Goal: Use online tool/utility: Use online tool/utility

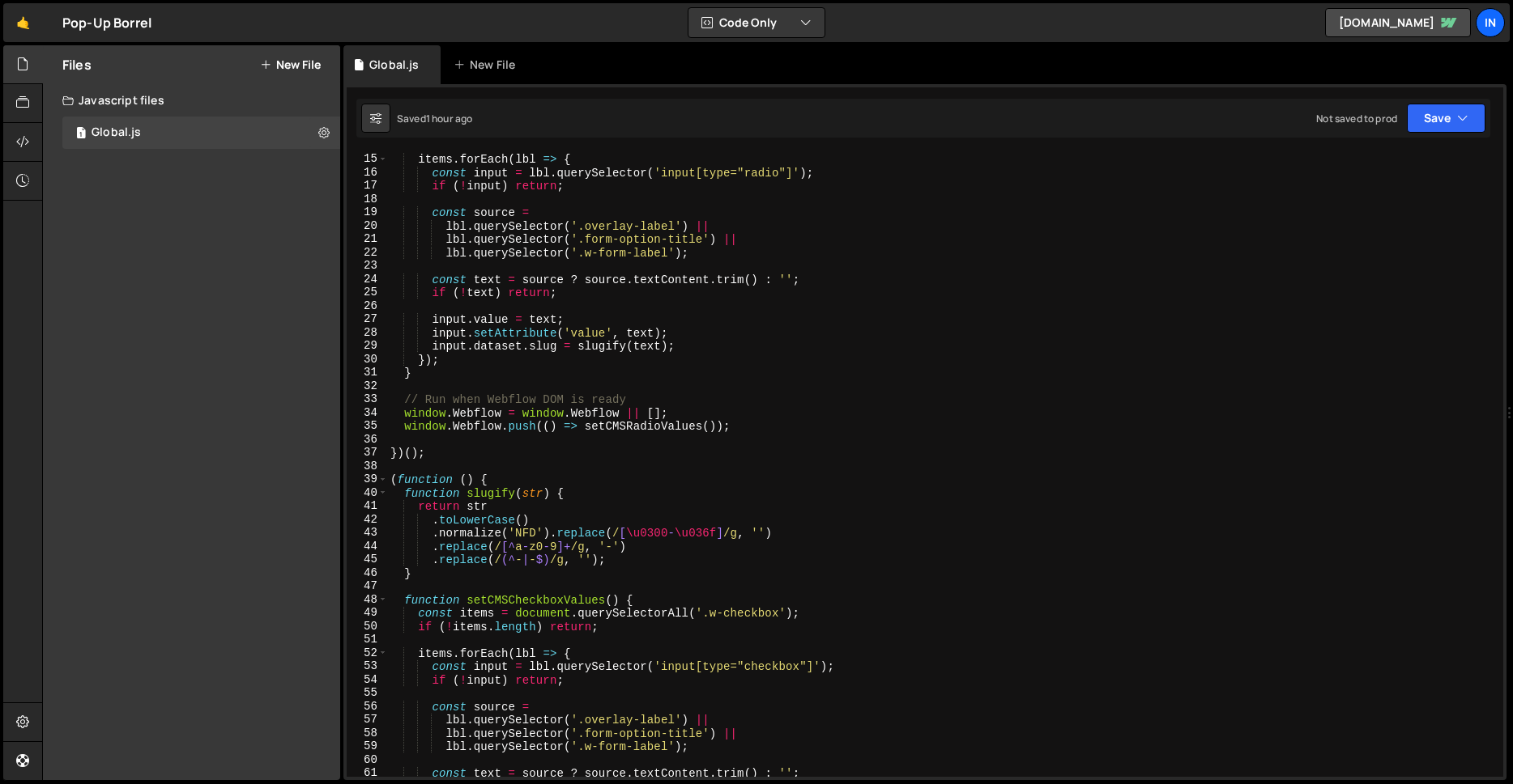
scroll to position [187, 0]
click at [645, 479] on div "items . forEach ( lbl => { const input = lbl . querySelector ( 'input[type="rad…" at bounding box center [941, 465] width 1110 height 652
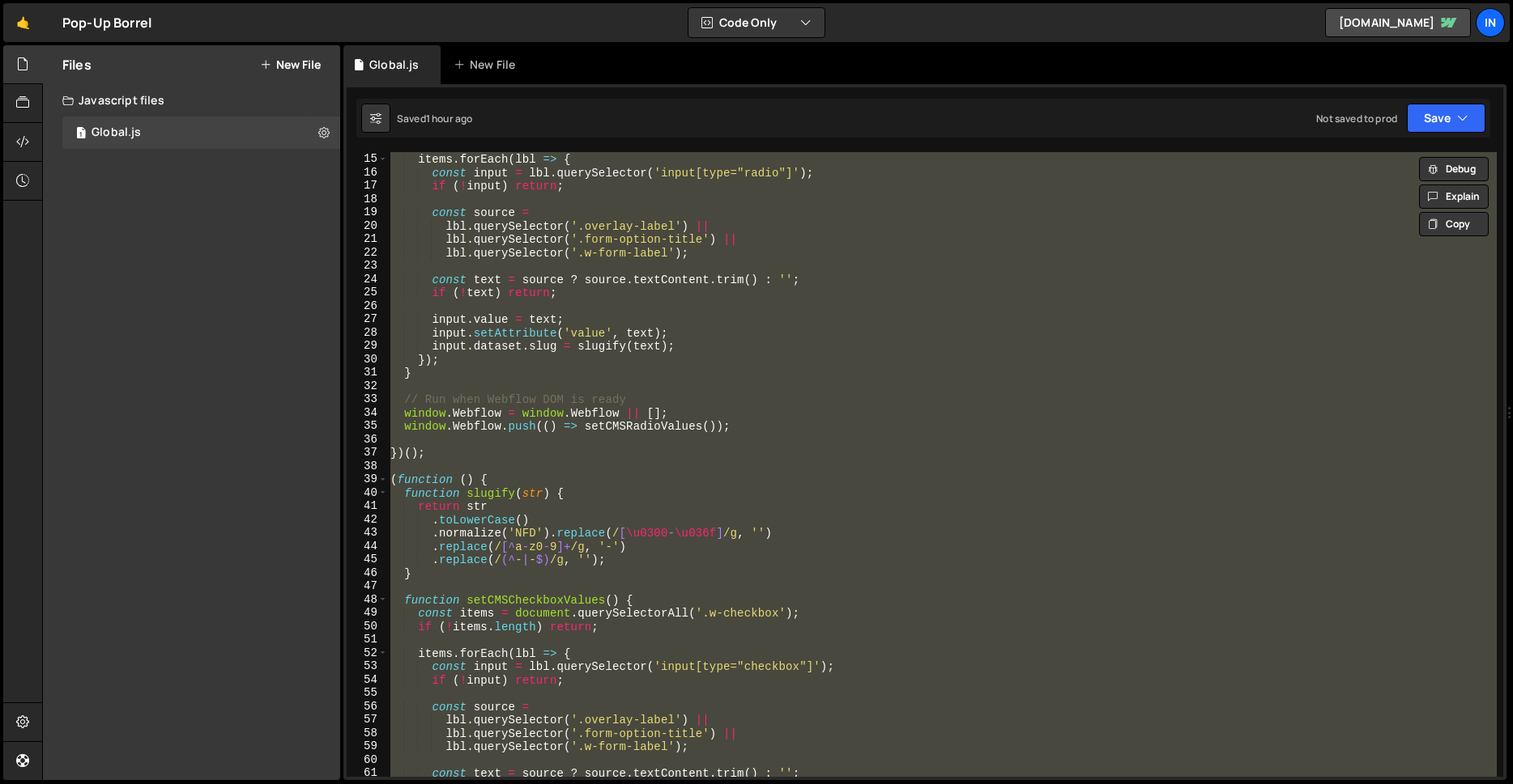
type textarea "// })();"
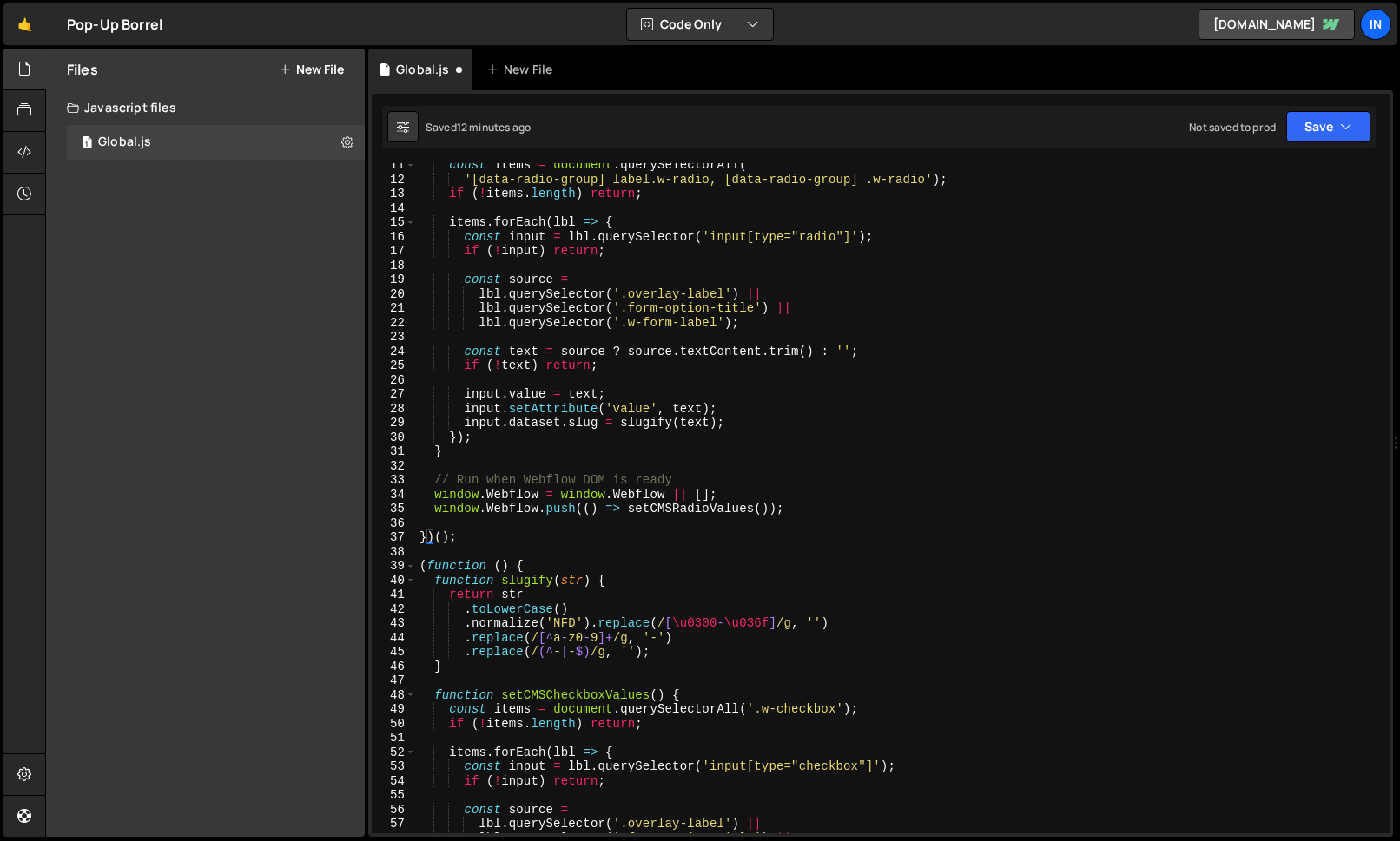
scroll to position [154, 0]
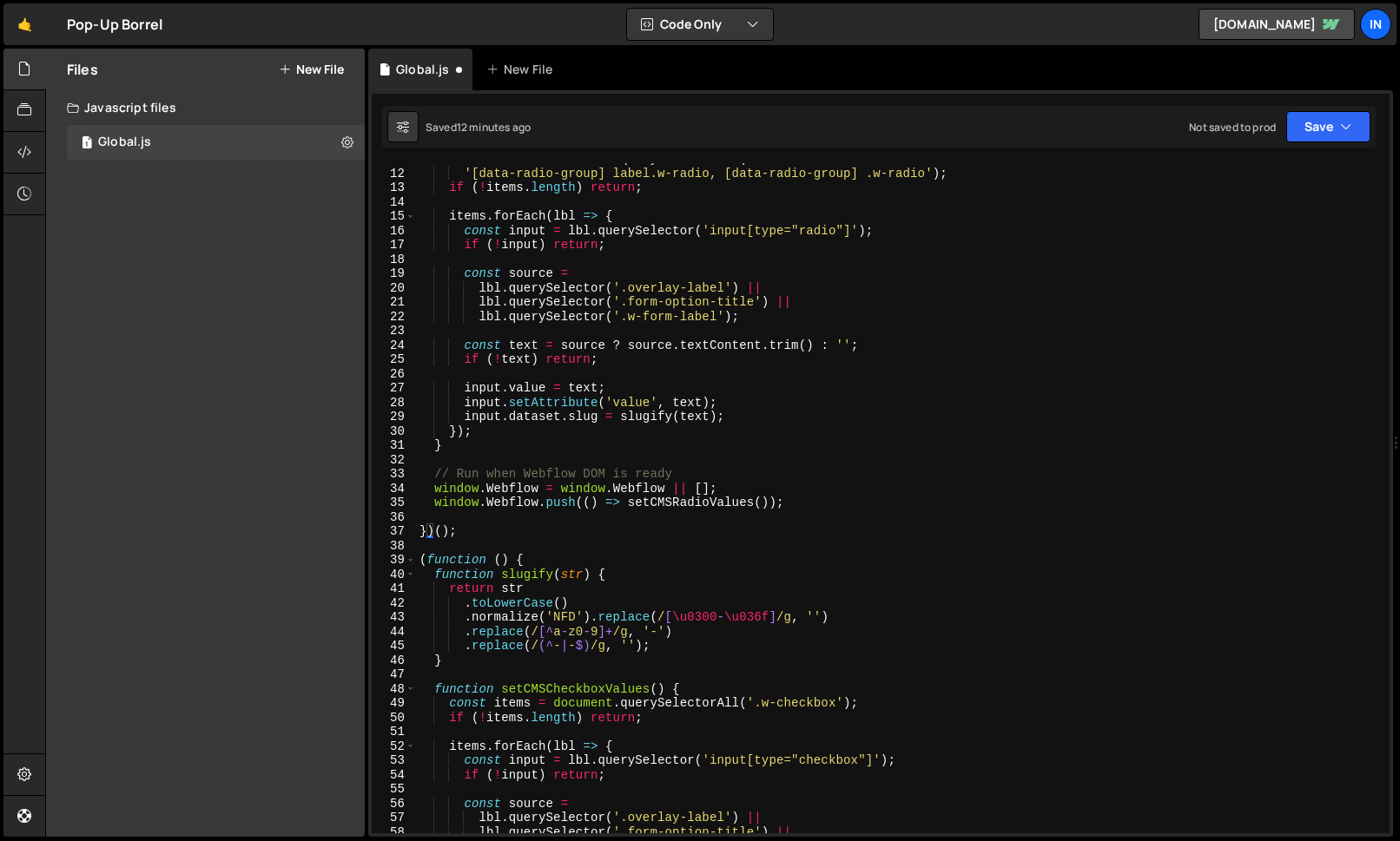
click at [421, 560] on div "const items = document . querySelectorAll ( '[data-radio-group] label.w-radio, …" at bounding box center [899, 501] width 967 height 699
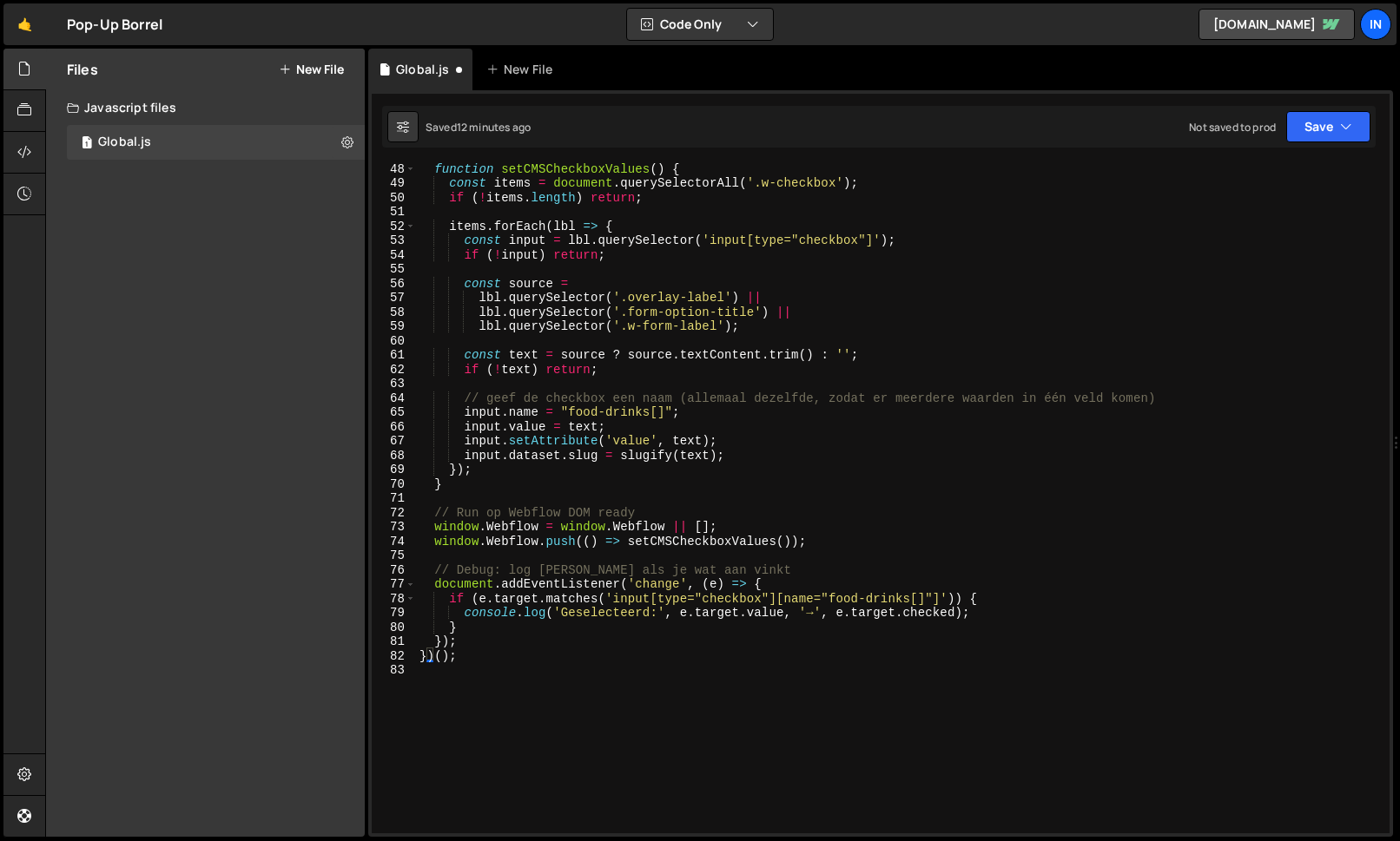
scroll to position [675, 0]
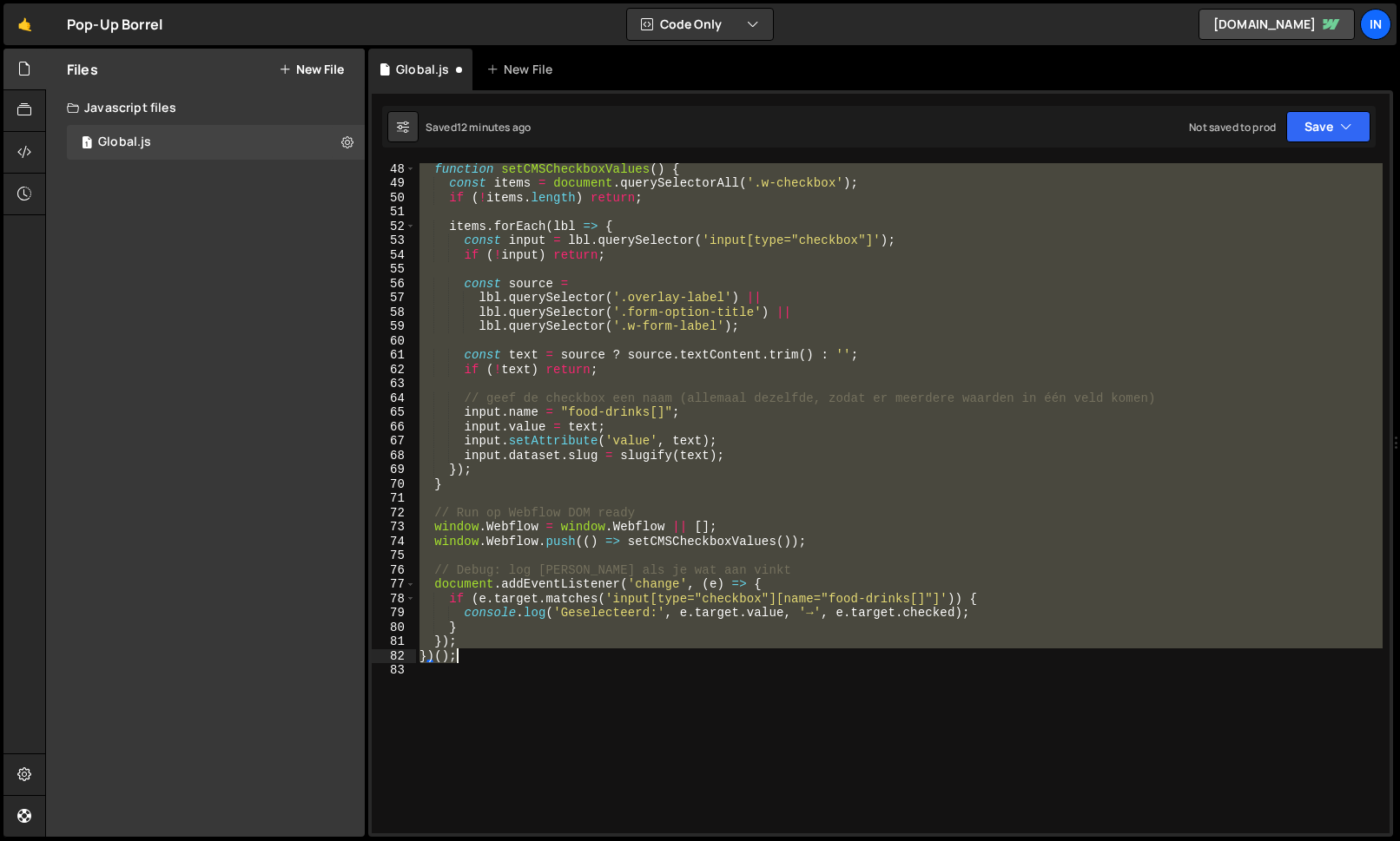
click at [473, 653] on div "function setCMSCheckboxValues ( ) { const items = document . querySelectorAll (…" at bounding box center [899, 510] width 967 height 699
paste textarea
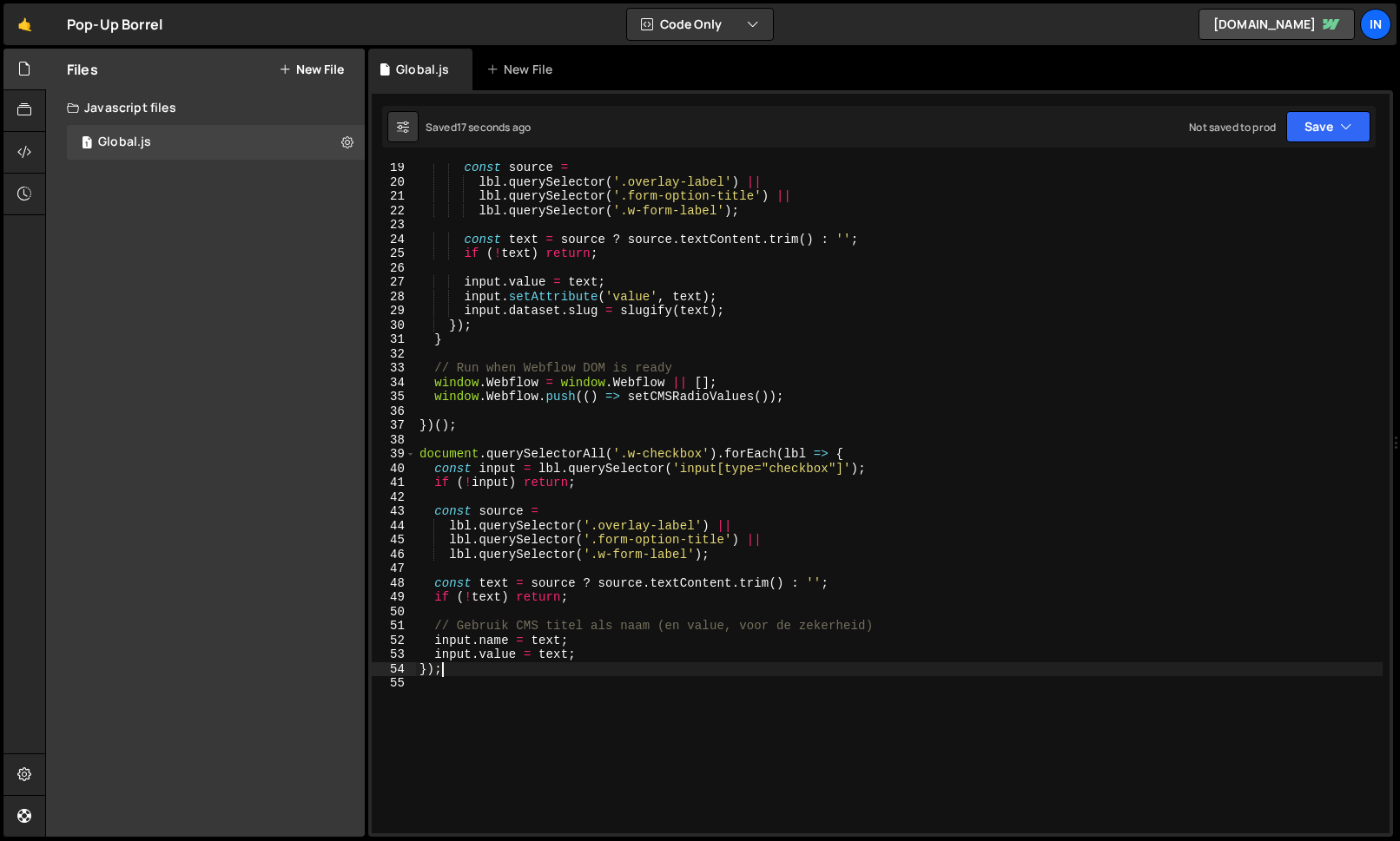
scroll to position [291, 0]
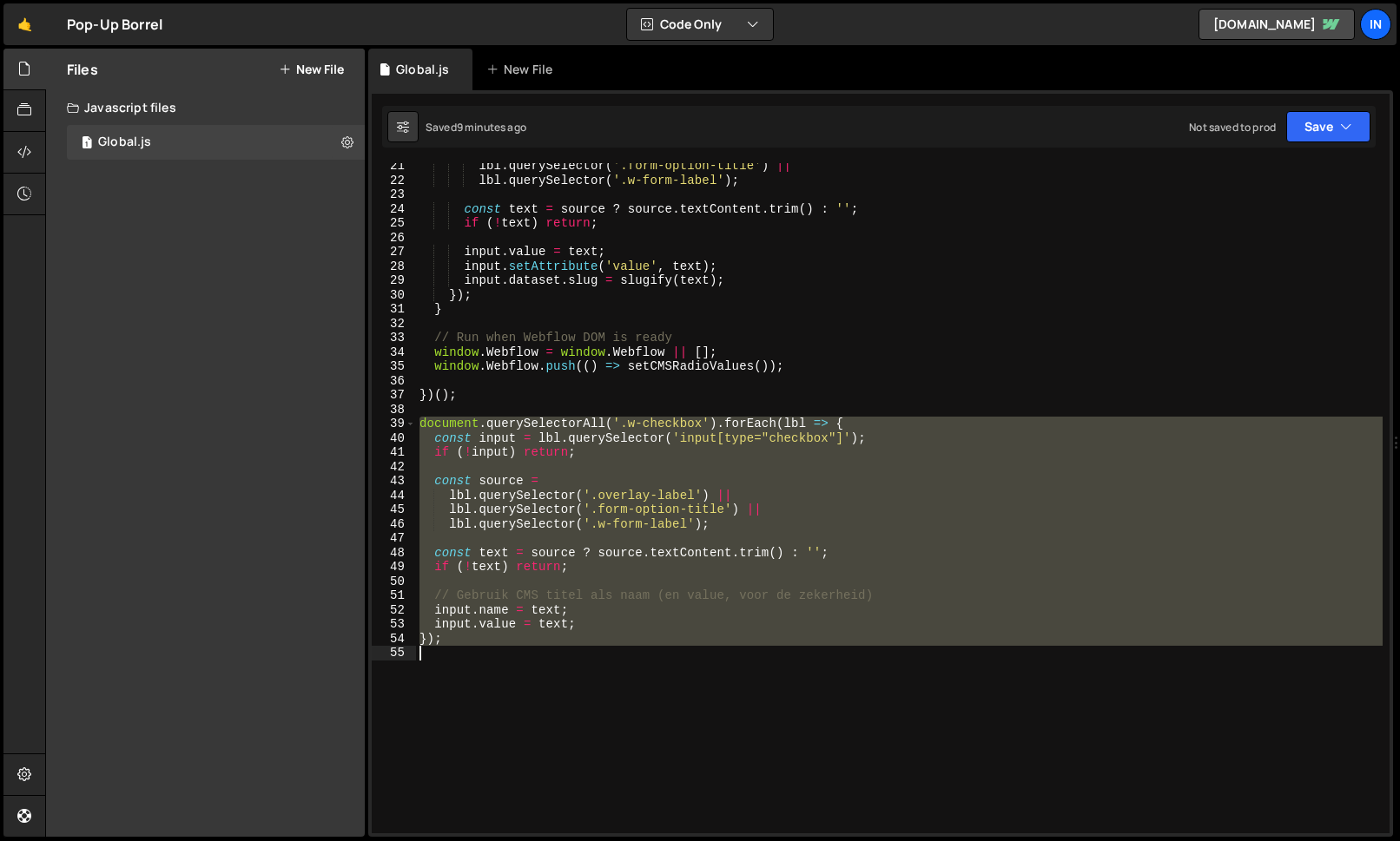
drag, startPoint x: 418, startPoint y: 421, endPoint x: 641, endPoint y: 755, distance: 401.6
click at [641, 755] on div "lbl . querySelector ( '.form-option-title' ) || lbl . querySelector ( '.w-form-…" at bounding box center [899, 508] width 967 height 699
paste textarea
type textarea "});"
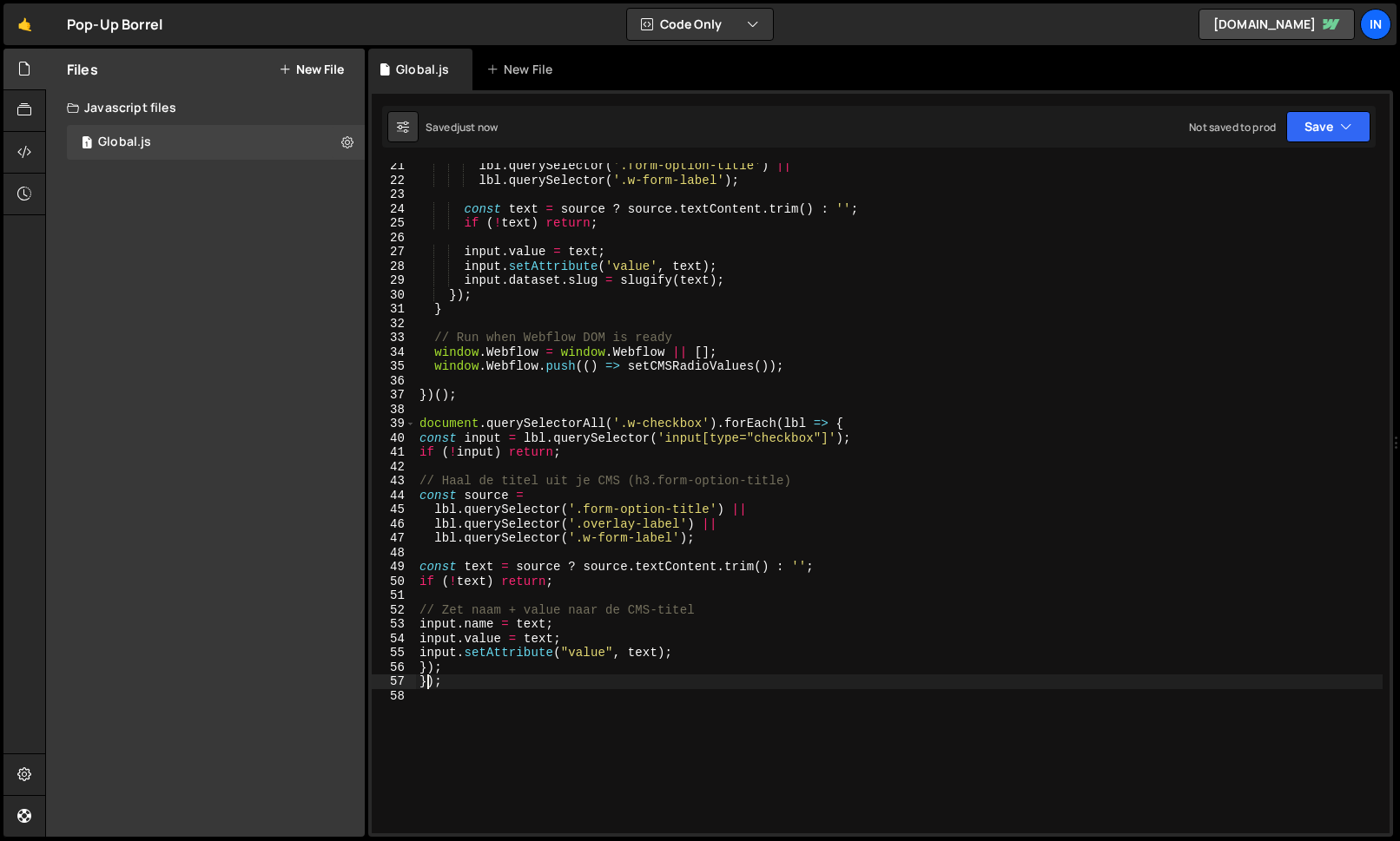
click at [426, 678] on div "lbl . querySelector ( '.form-option-title' ) || lbl . querySelector ( '.w-form-…" at bounding box center [899, 508] width 967 height 699
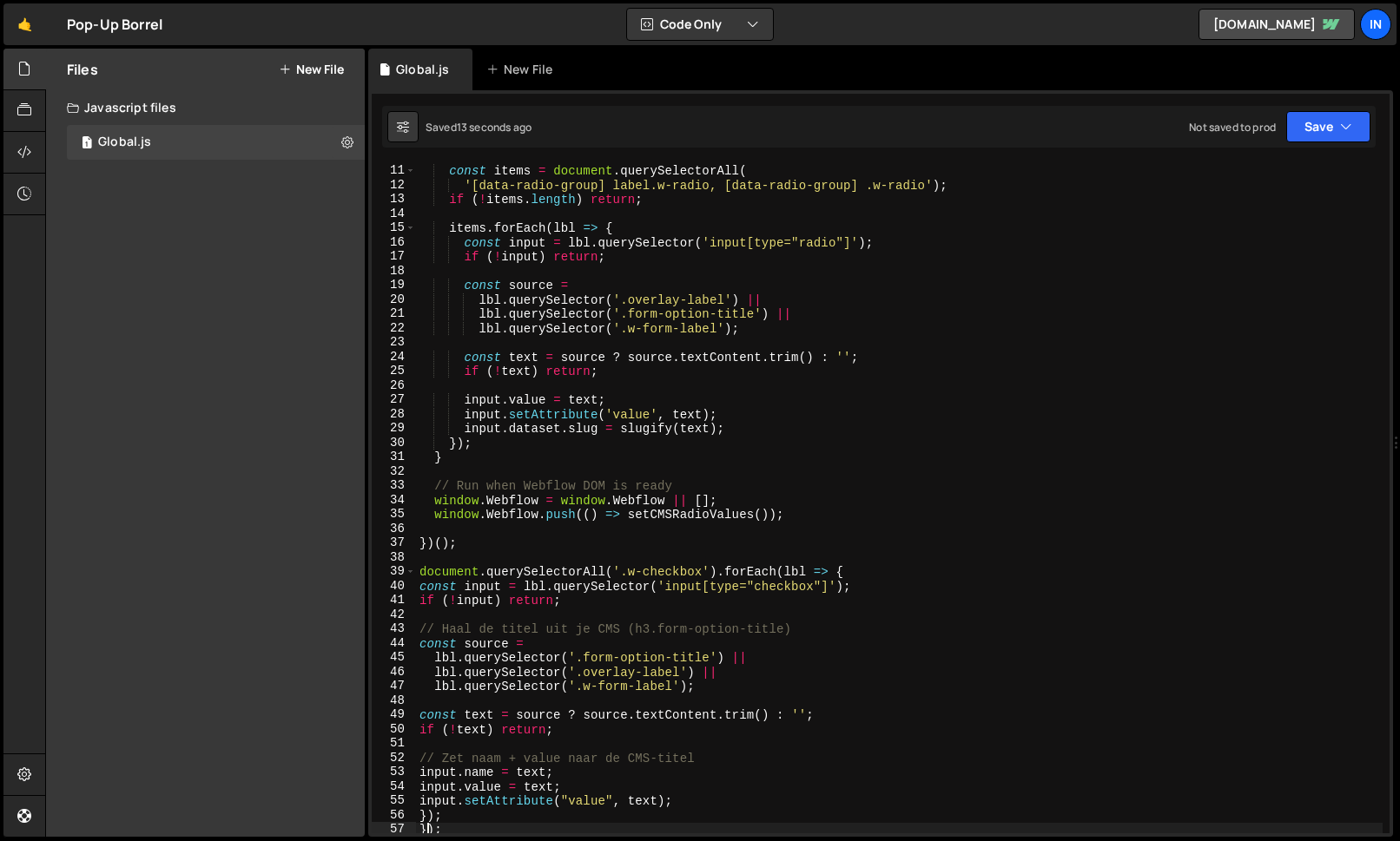
scroll to position [151, 0]
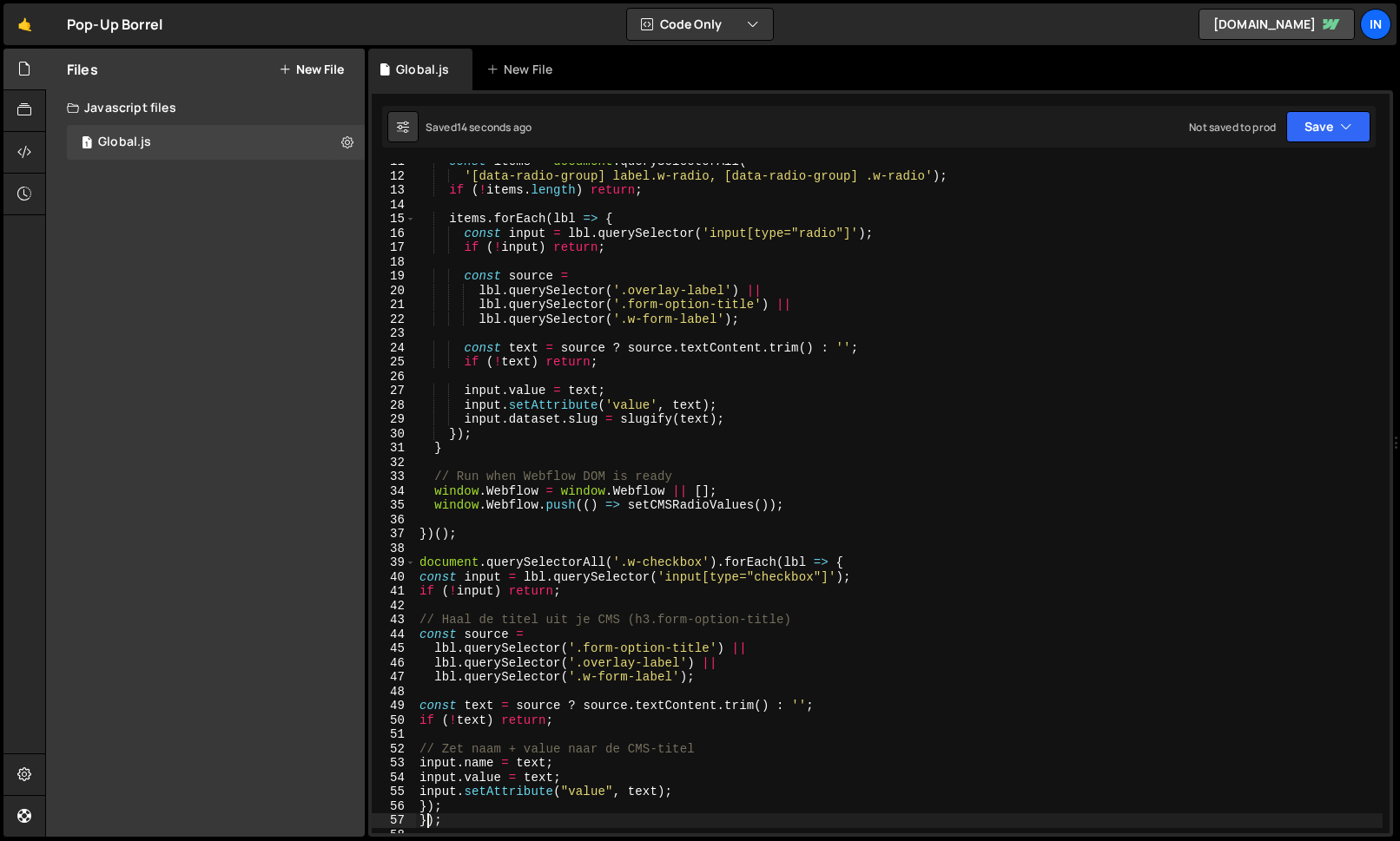
click at [836, 556] on div "const items = document . querySelectorAll ( '[data-radio-group] label.w-radio, …" at bounding box center [899, 504] width 967 height 699
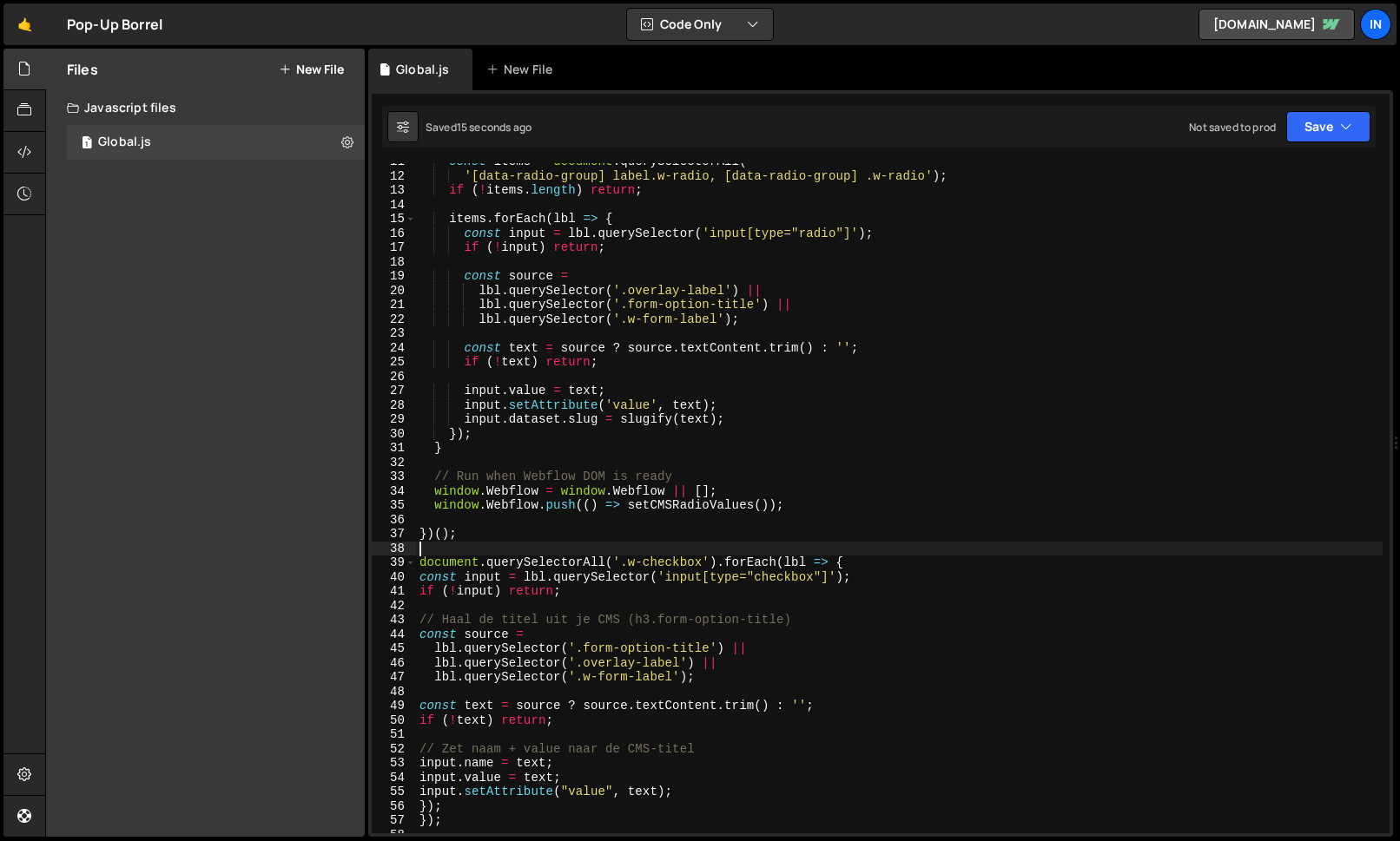
click at [839, 559] on div "const items = document . querySelectorAll ( '[data-radio-group] label.w-radio, …" at bounding box center [899, 504] width 967 height 699
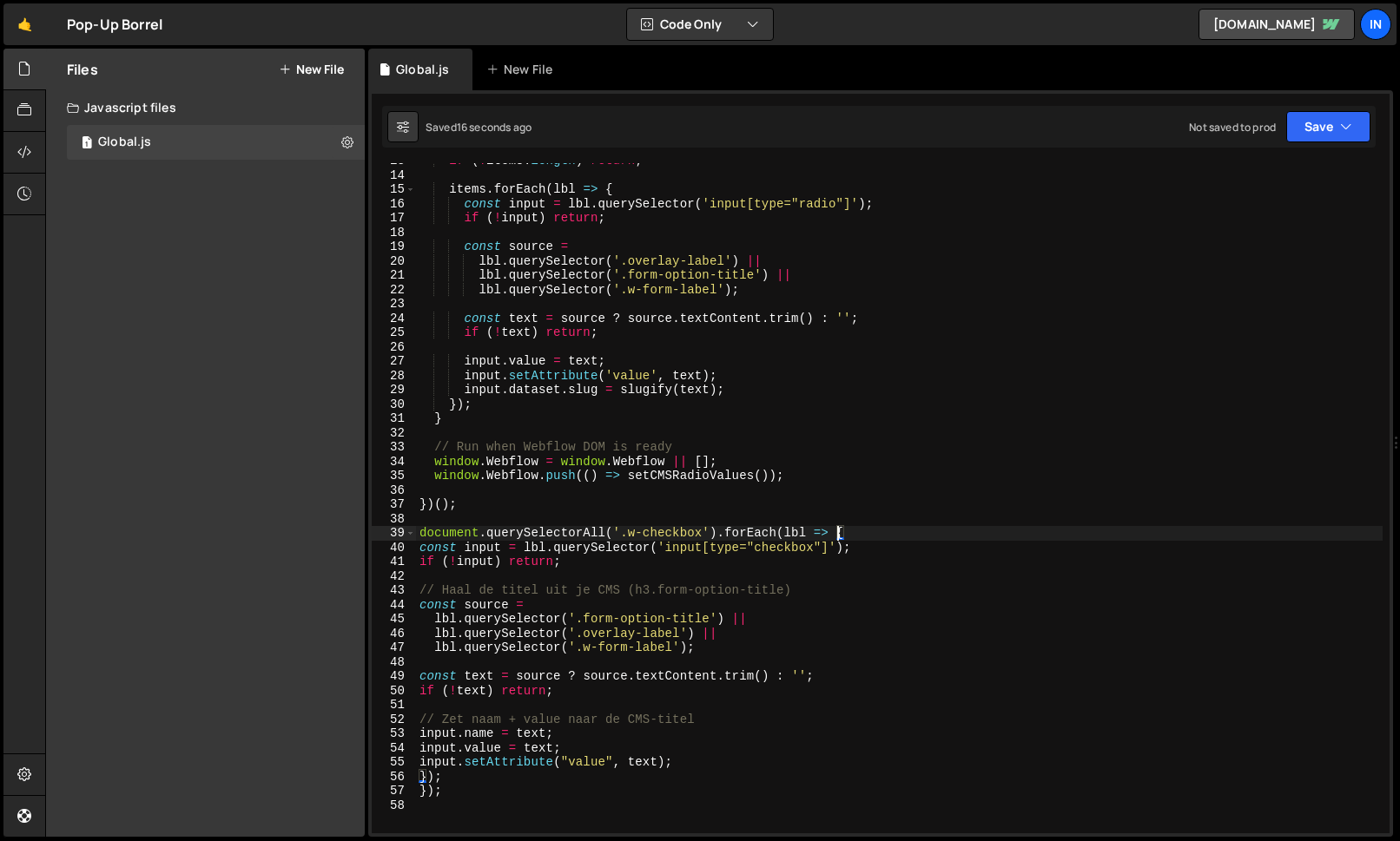
scroll to position [182, 0]
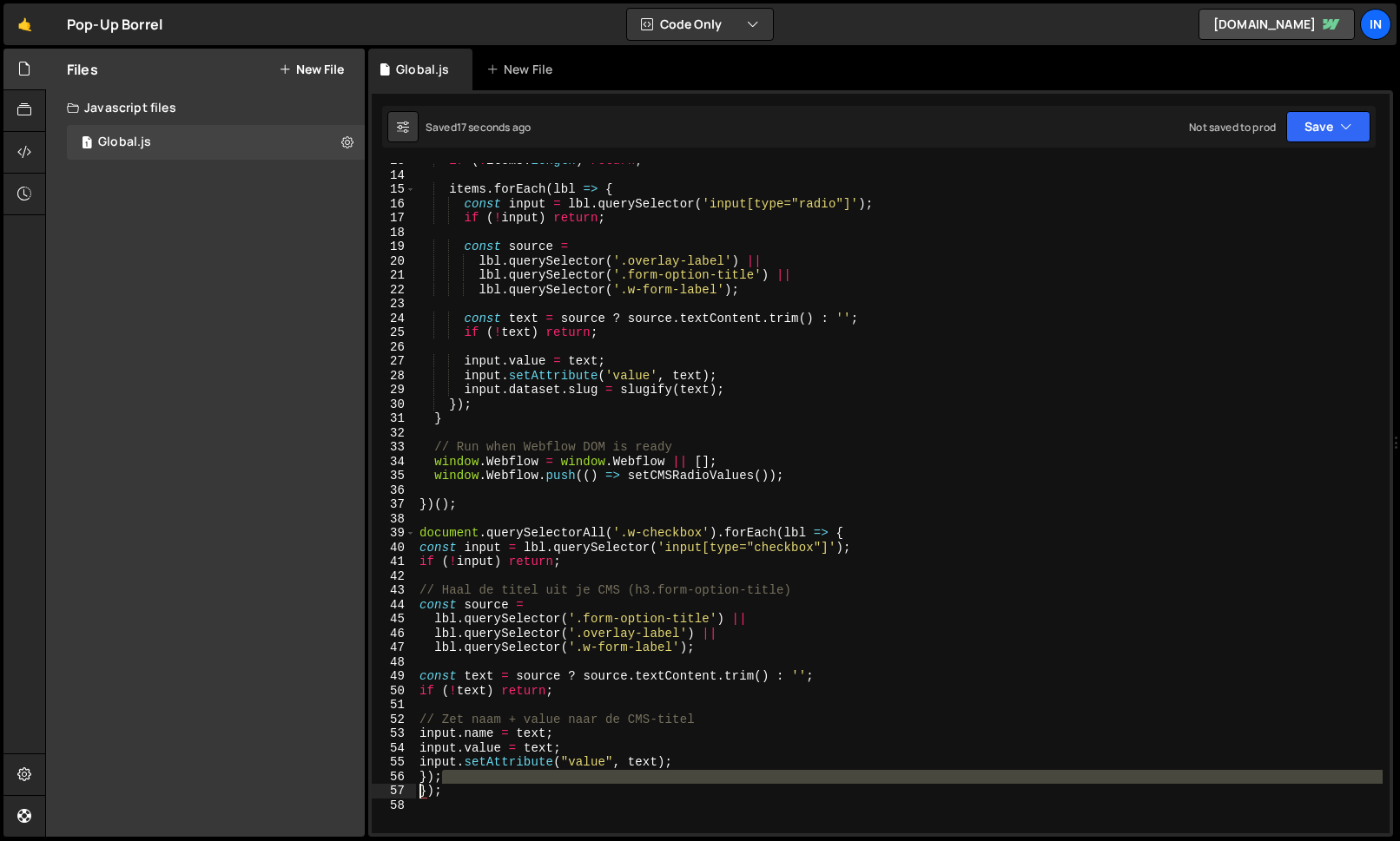
drag, startPoint x: 461, startPoint y: 784, endPoint x: 416, endPoint y: 790, distance: 45.4
click at [386, 789] on div "document.querySelectorAll('.w-checkbox').forEach(lbl => { 13 14 15 16 17 18 19 …" at bounding box center [880, 499] width 1018 height 671
click at [442, 788] on div "if ( ! items . length ) return ; items . forEach ( lbl => { const input = lbl .…" at bounding box center [899, 503] width 967 height 699
drag, startPoint x: 442, startPoint y: 790, endPoint x: 323, endPoint y: 775, distance: 119.9
click at [323, 775] on div "Files New File Create your first file Get started by starting a Javascript or C…" at bounding box center [722, 443] width 1355 height 790
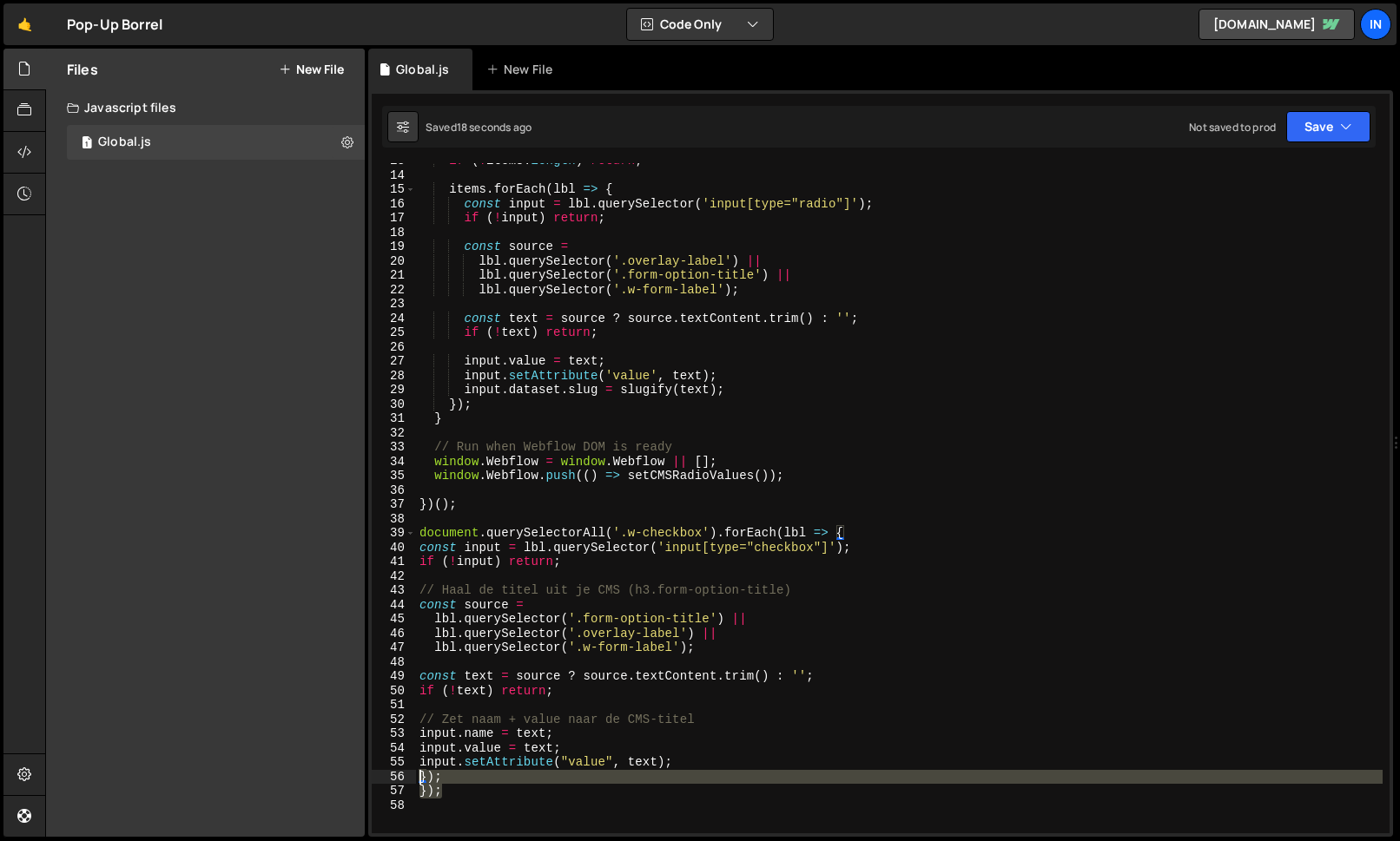
type textarea "}); });"
click at [468, 779] on div "if ( ! items . length ) return ; items . forEach ( lbl => { const input = lbl .…" at bounding box center [899, 499] width 967 height 671
drag, startPoint x: 463, startPoint y: 791, endPoint x: 484, endPoint y: 856, distance: 68.3
click at [484, 841] on html "Projects [GEOGRAPHIC_DATA] Blog In Projects Your Teams Invite team member Accou…" at bounding box center [700, 420] width 1400 height 841
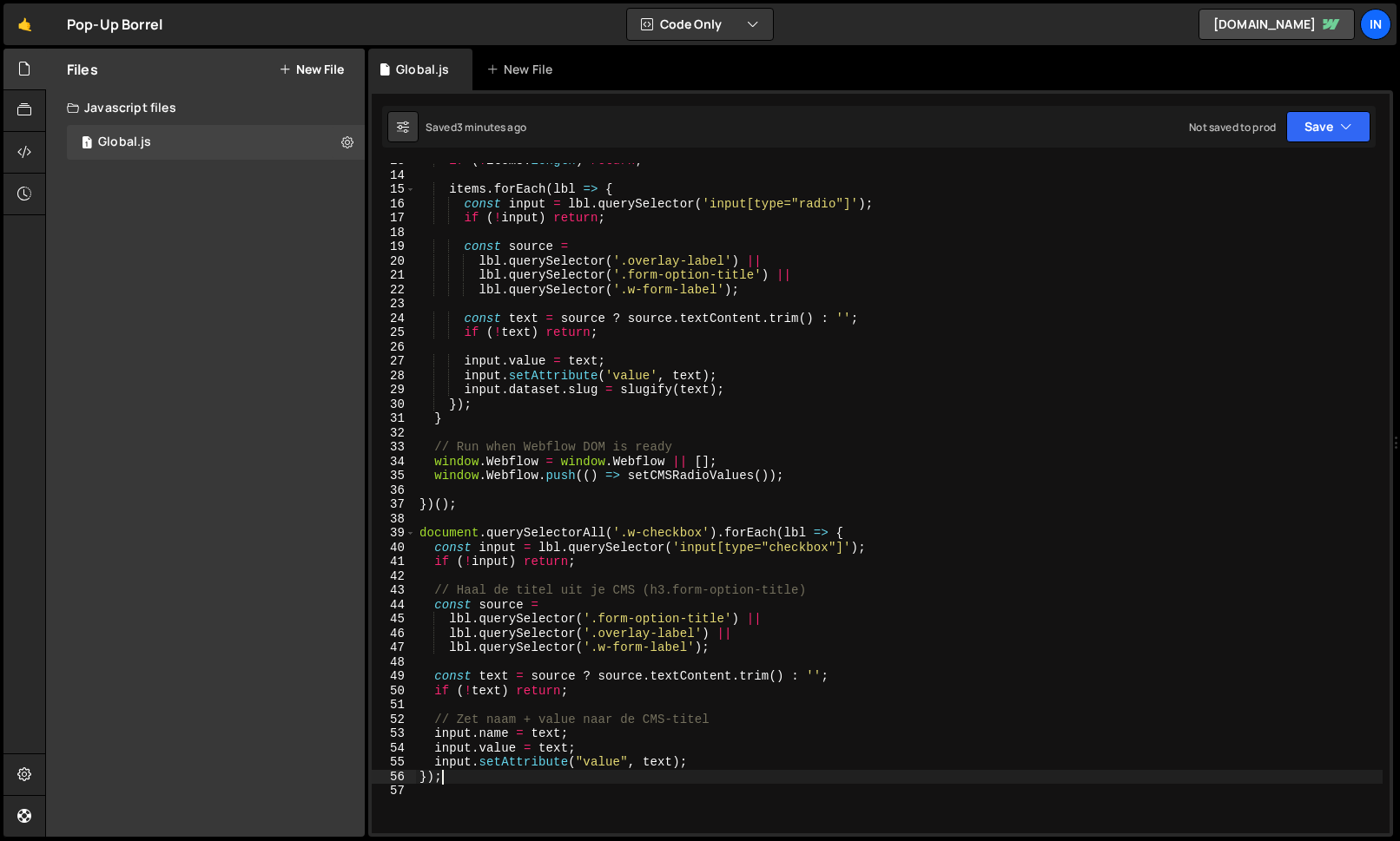
click at [696, 766] on div "if ( ! items . length ) return ; items . forEach ( lbl => { const input = lbl .…" at bounding box center [899, 503] width 967 height 699
type textarea "});"
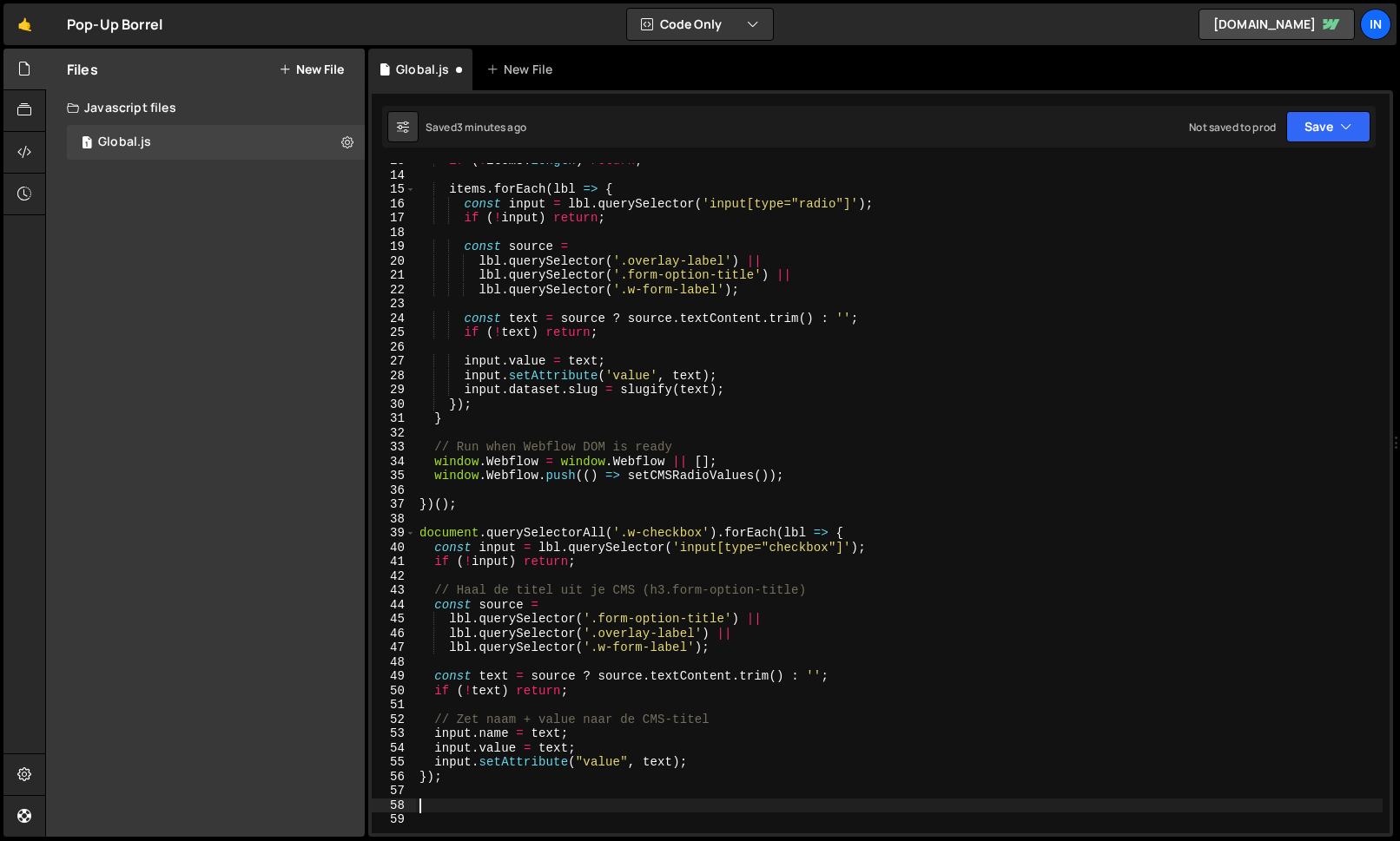
paste textarea "});"
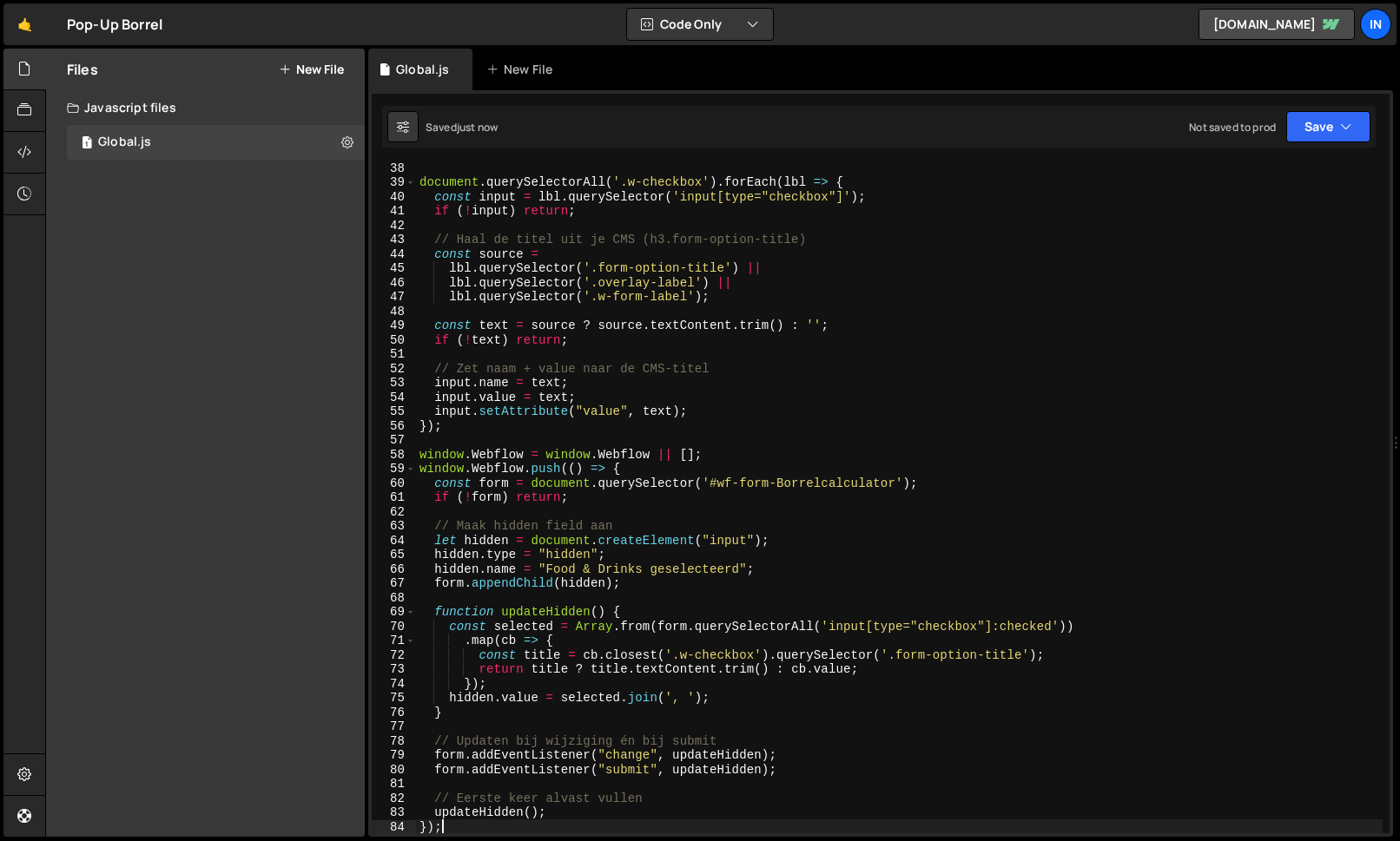
scroll to position [483, 0]
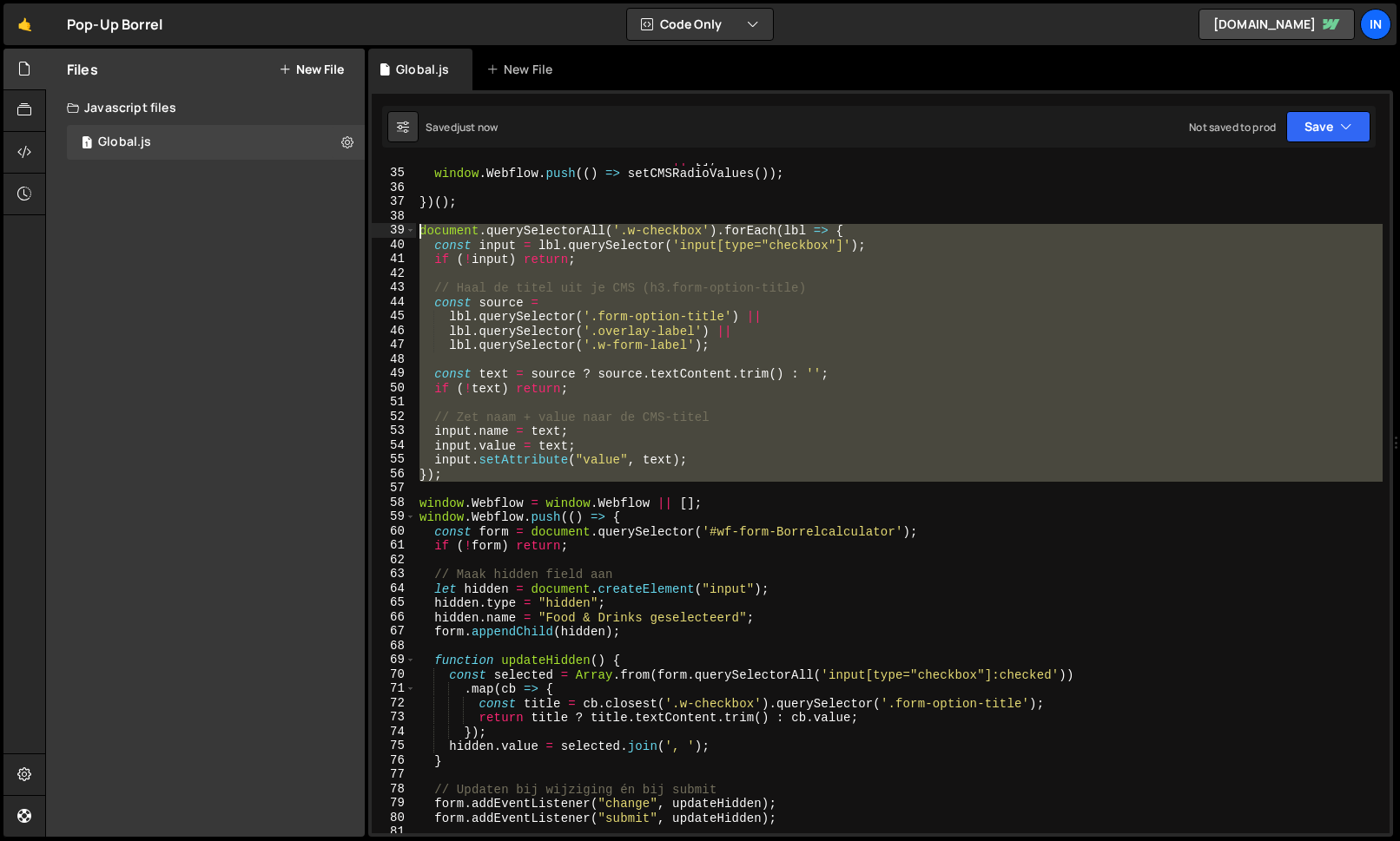
drag, startPoint x: 467, startPoint y: 482, endPoint x: 393, endPoint y: 226, distance: 266.5
click at [393, 226] on div "}); 34 35 36 37 38 39 40 41 42 43 44 45 46 47 48 49 50 51 52 53 54 55 56 57 58 …" at bounding box center [880, 499] width 1018 height 671
type textarea "document.querySelectorAll('.w-checkbox').forEach(lbl => { const input = lbl.que…"
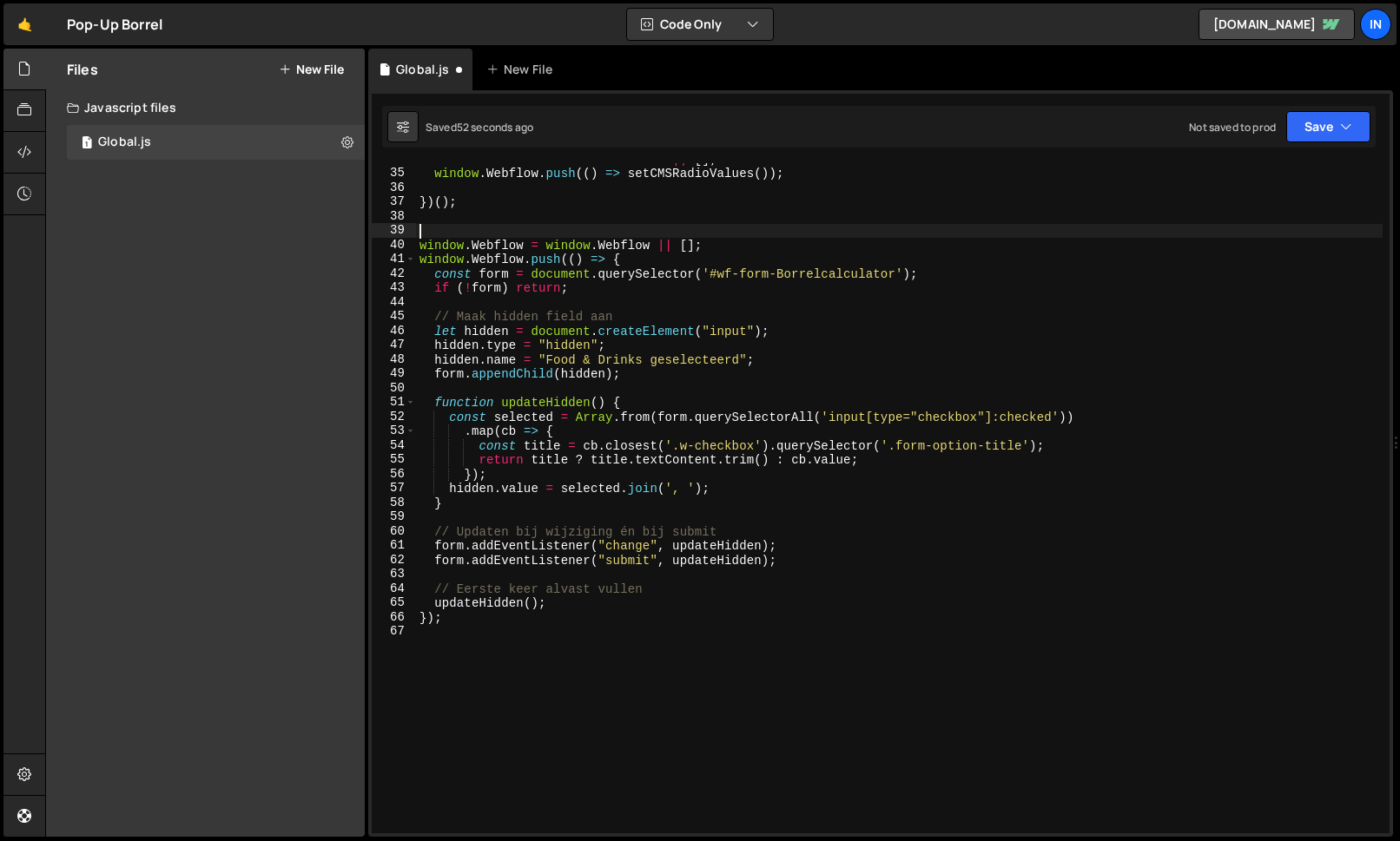
click at [739, 360] on div "window . Webflow = window . Webflow || [ ] ; window . Webflow . push (( ) => se…" at bounding box center [899, 501] width 967 height 699
click at [548, 360] on div "window . Webflow = window . Webflow || [ ] ; window . Webflow . push (( ) => se…" at bounding box center [899, 501] width 967 height 699
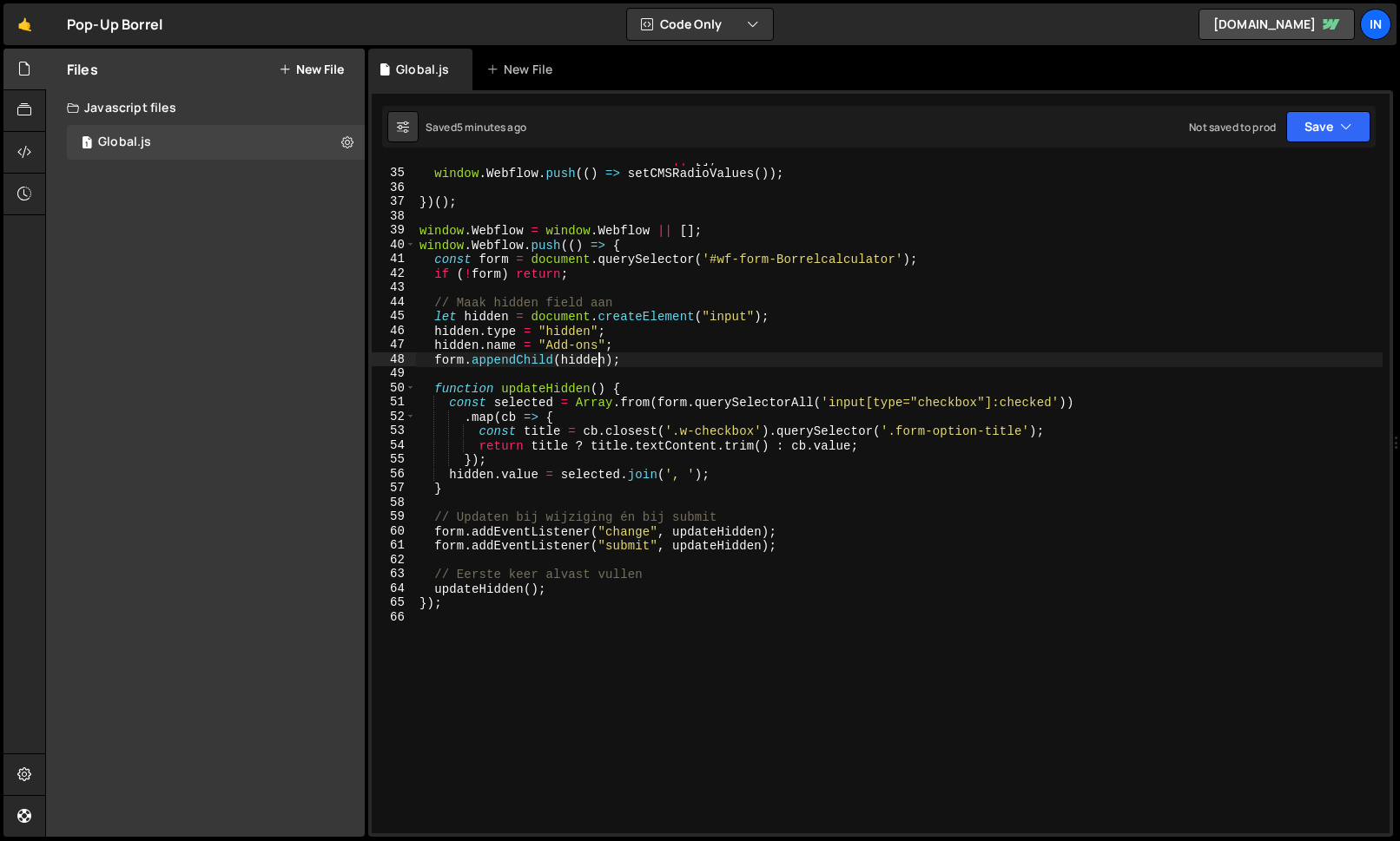
click at [423, 230] on div "window . Webflow = window . Webflow || [ ] ; window . Webflow . push (( ) => se…" at bounding box center [899, 501] width 967 height 699
click at [512, 605] on div "window . Webflow = window . Webflow || [ ] ; window . Webflow . push (( ) => se…" at bounding box center [899, 501] width 967 height 699
type textarea "updateHidden(); });"
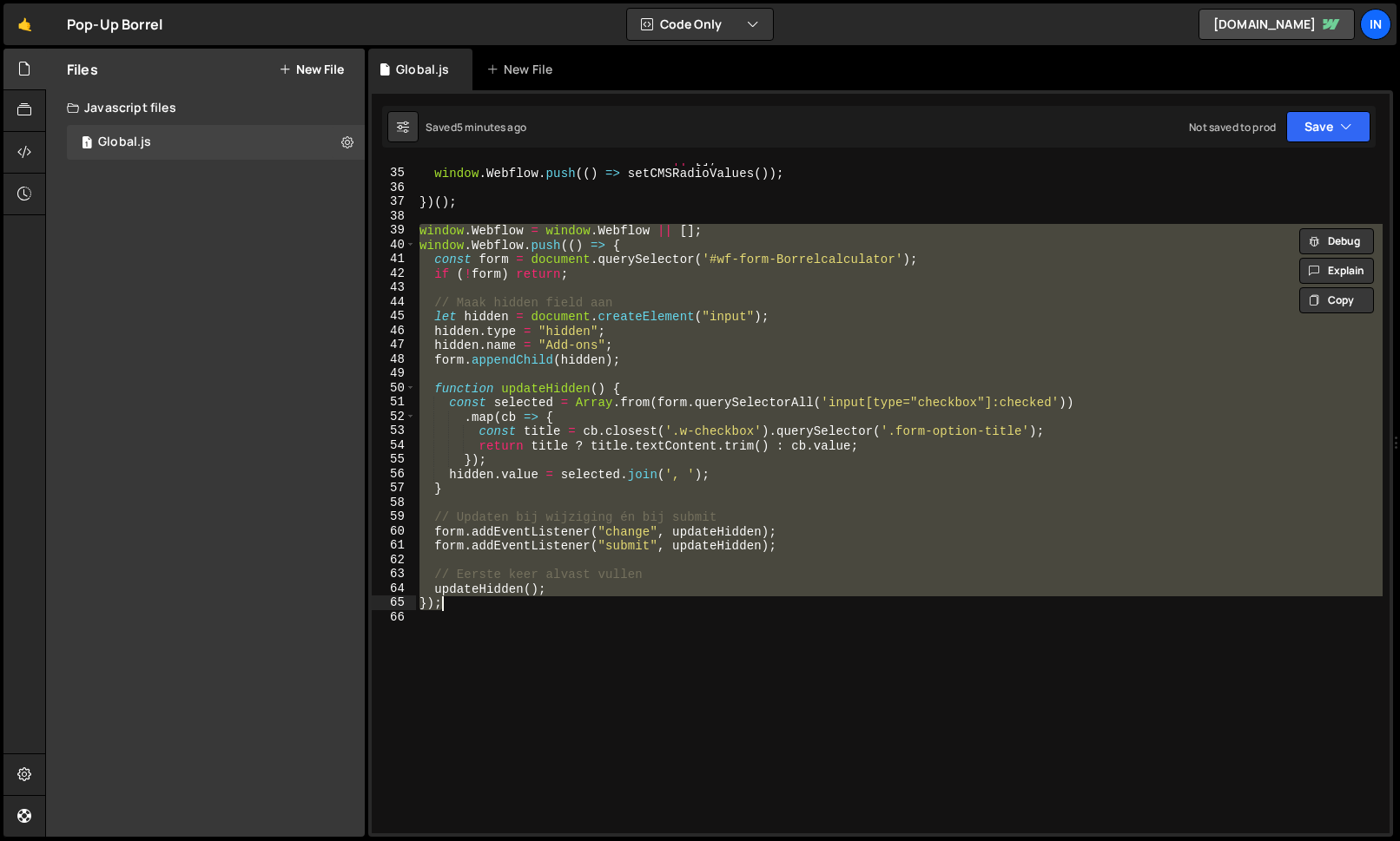
scroll to position [0, 8]
paste textarea
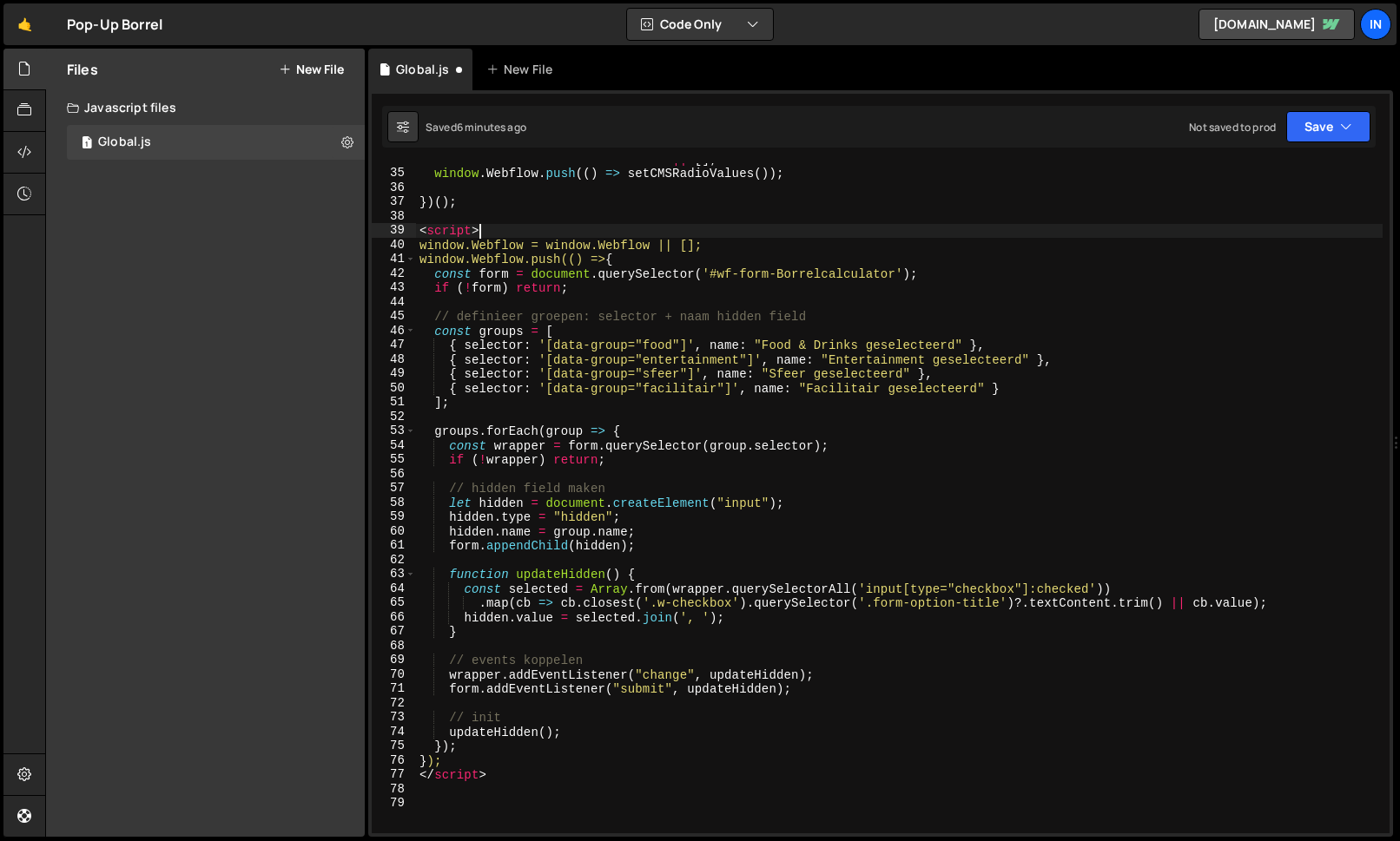
drag, startPoint x: 470, startPoint y: 230, endPoint x: 399, endPoint y: 226, distance: 71.1
click at [399, 226] on div "34 35 36 37 38 39 40 41 42 43 44 45 46 47 48 49 50 51 52 53 54 55 56 57 58 59 6…" at bounding box center [880, 499] width 1018 height 671
type textarea "<script>"
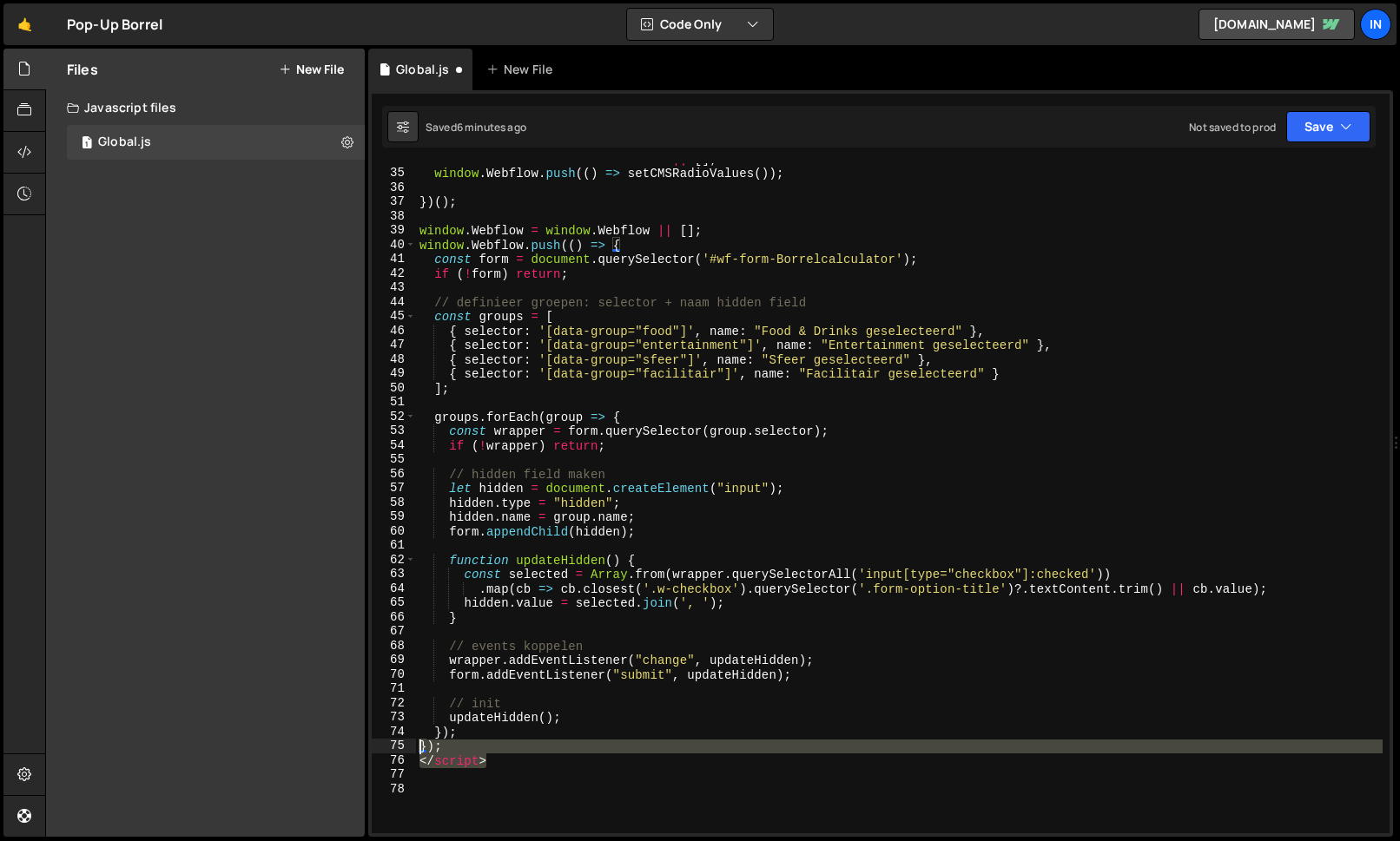
drag, startPoint x: 433, startPoint y: 758, endPoint x: 351, endPoint y: 745, distance: 83.0
click at [351, 745] on div "Files New File Create your first file Get started by starting a Javascript or C…" at bounding box center [722, 443] width 1355 height 790
click at [511, 761] on div "window . Webflow = window . Webflow || [ ] ; window . Webflow . push (( ) => se…" at bounding box center [899, 499] width 967 height 671
type textarea "</script>"
drag, startPoint x: 505, startPoint y: 761, endPoint x: 397, endPoint y: 763, distance: 108.0
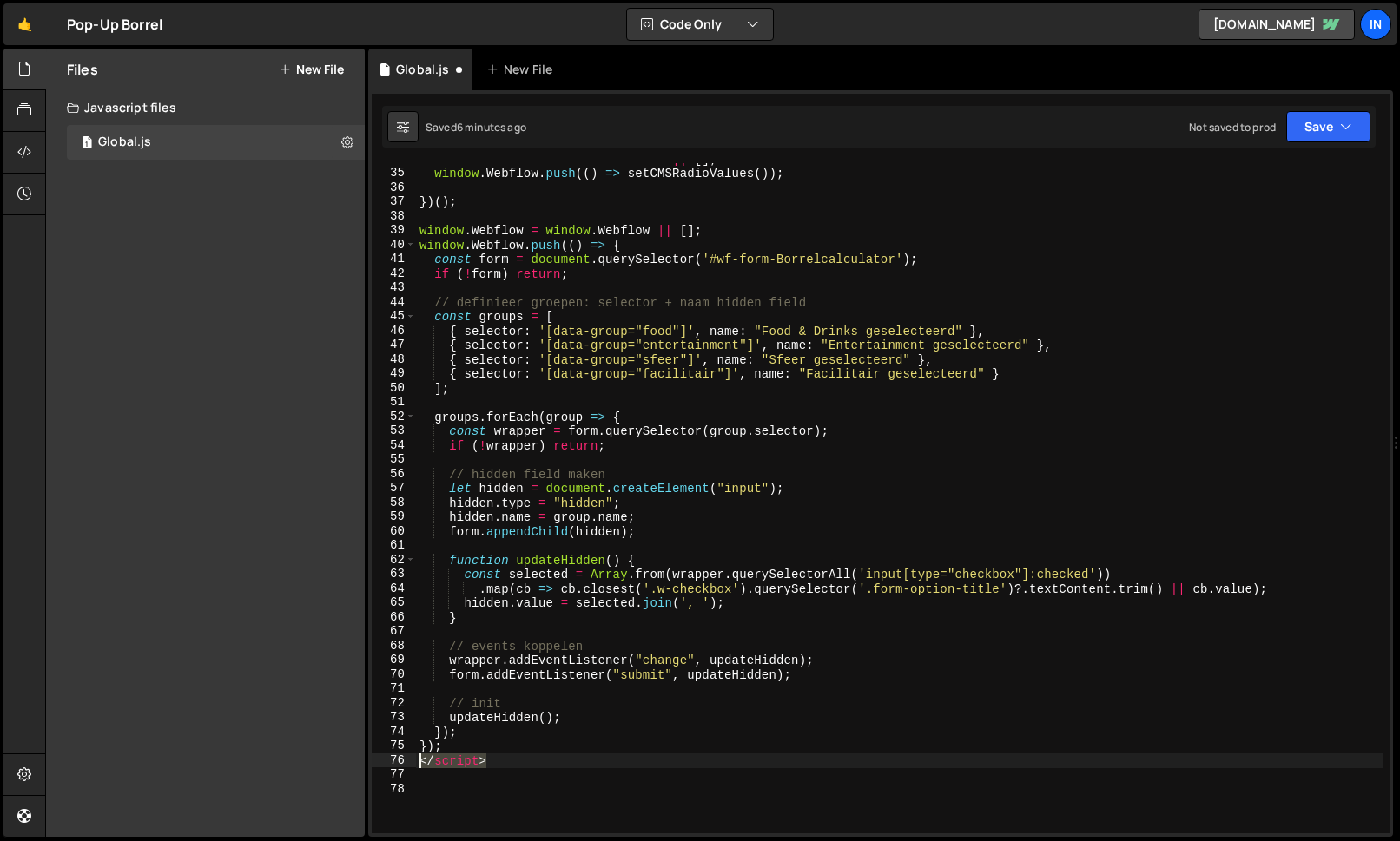
click at [397, 763] on div "</script> 34 35 36 37 38 39 40 41 42 43 44 45 46 47 48 49 50 51 52 53 54 55 56 …" at bounding box center [880, 499] width 1018 height 671
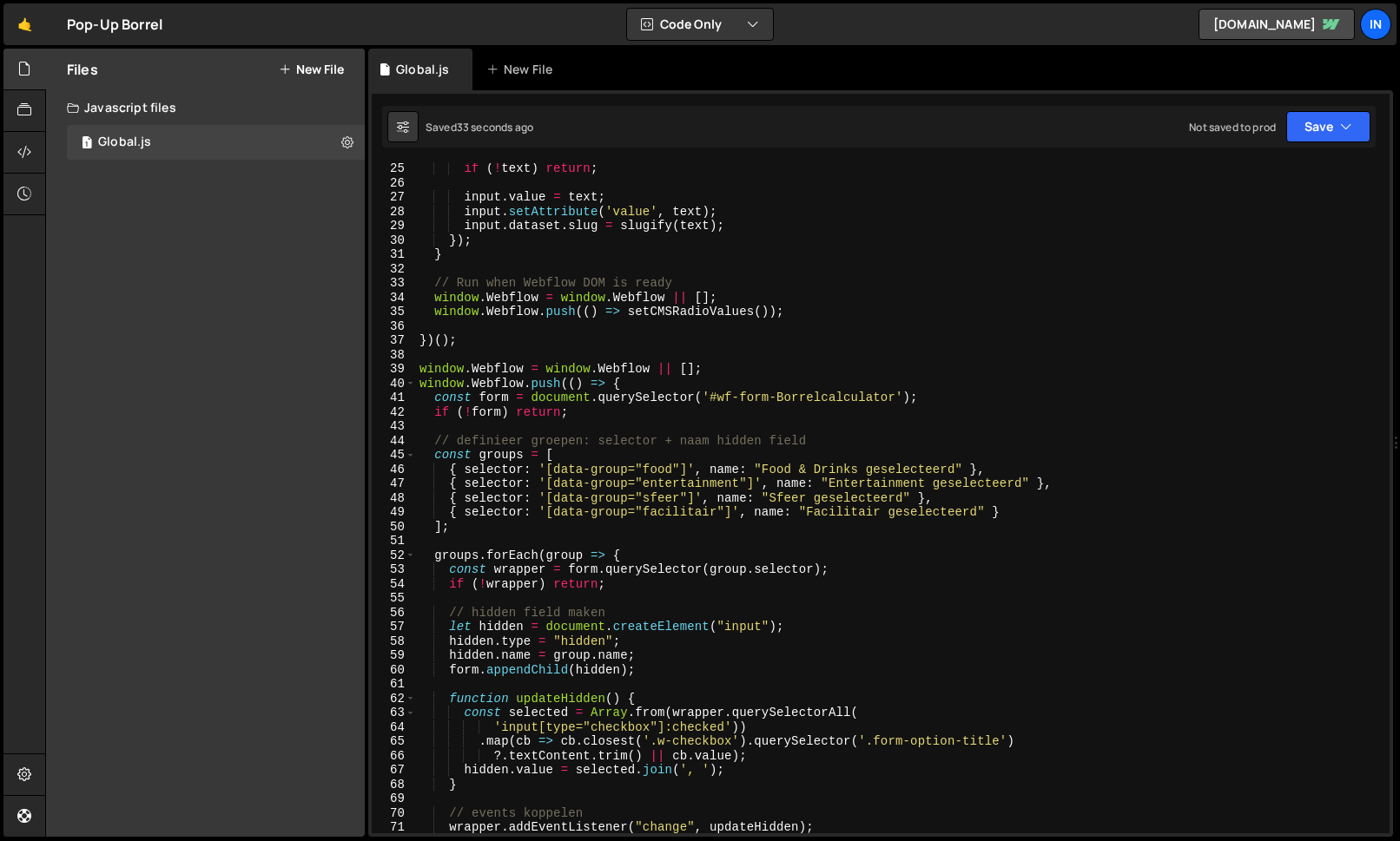
scroll to position [346, 0]
click at [673, 465] on div "if ( ! text ) return ; input . value = text ; input . setAttribute ( 'value' , …" at bounding box center [899, 510] width 967 height 699
drag, startPoint x: 1003, startPoint y: 468, endPoint x: 985, endPoint y: 498, distance: 35.0
click at [1002, 468] on div "if ( ! text ) return ; input . value = text ; input . setAttribute ( 'value' , …" at bounding box center [899, 510] width 967 height 699
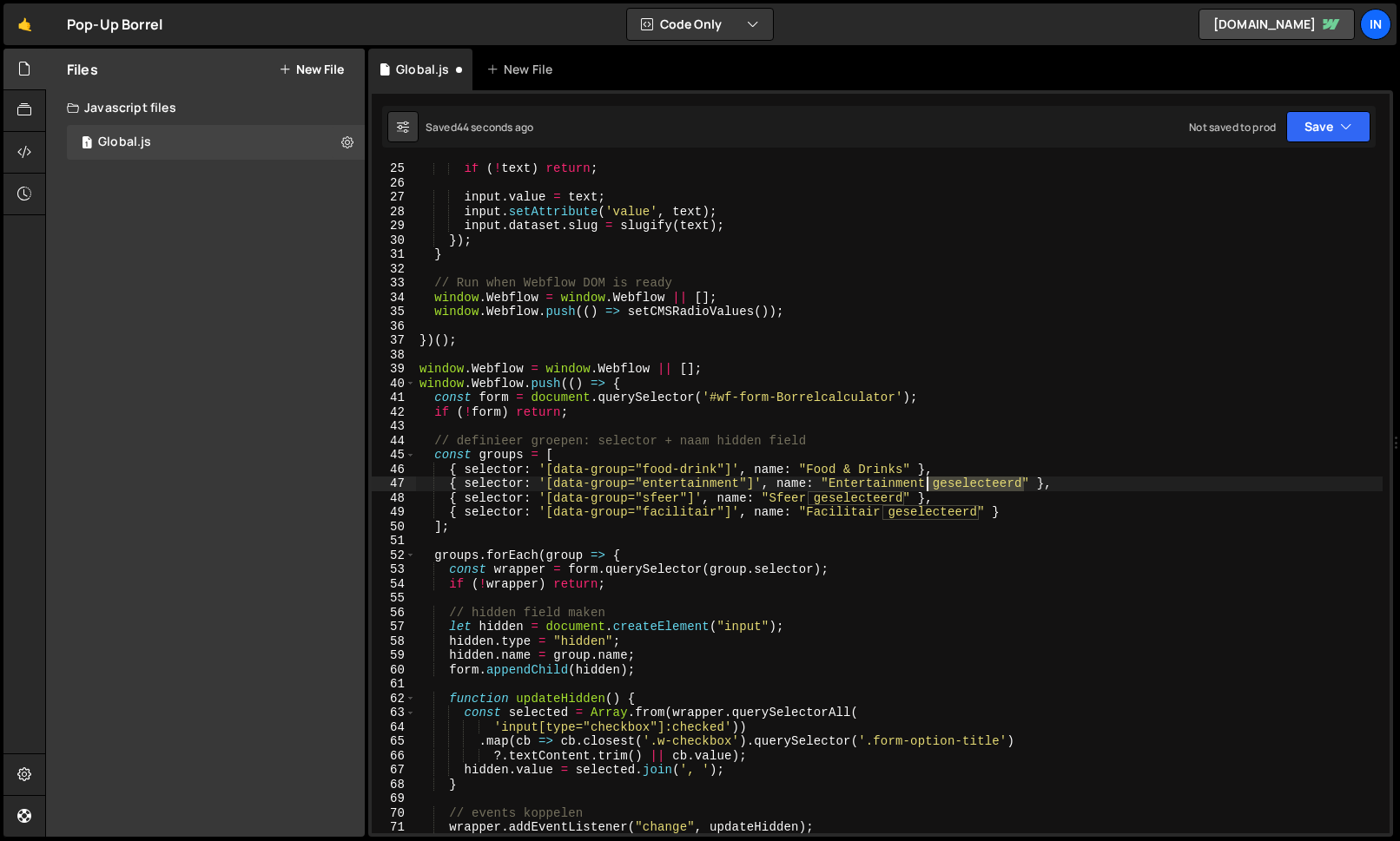
drag, startPoint x: 1017, startPoint y: 485, endPoint x: 934, endPoint y: 503, distance: 84.9
click at [924, 486] on div "if ( ! text ) return ; input . value = text ; input . setAttribute ( 'value' , …" at bounding box center [899, 510] width 967 height 699
click at [906, 498] on div "if ( ! text ) return ; input . value = text ; input . setAttribute ( 'value' , …" at bounding box center [899, 510] width 967 height 699
click at [802, 497] on div "if ( ! text ) return ; input . value = text ; input . setAttribute ( 'value' , …" at bounding box center [899, 510] width 967 height 699
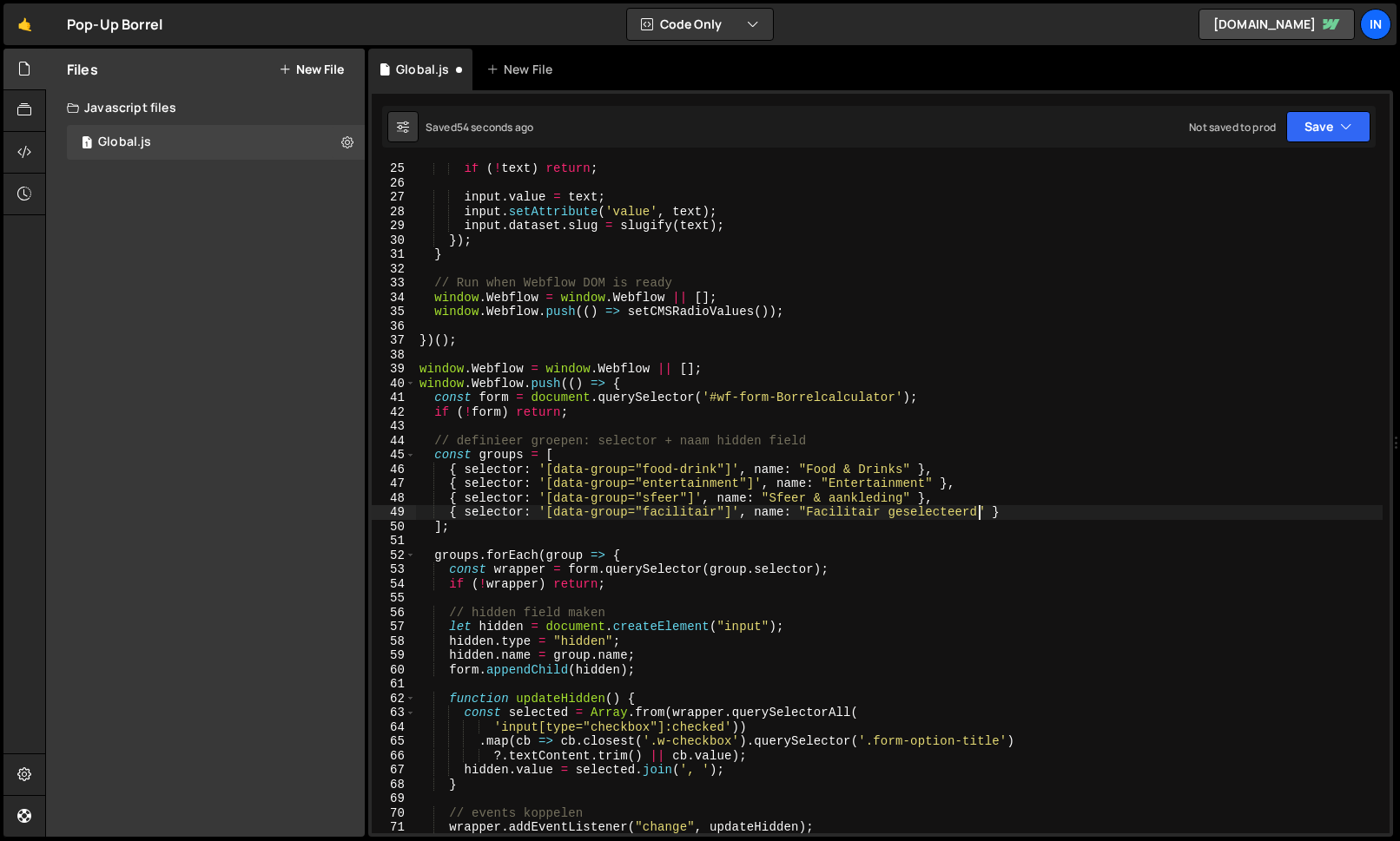
click at [977, 515] on div "if ( ! text ) return ; input . value = text ; input . setAttribute ( 'value' , …" at bounding box center [899, 510] width 967 height 699
click at [882, 513] on div "if ( ! text ) return ; input . value = text ; input . setAttribute ( 'value' , …" at bounding box center [899, 510] width 967 height 699
click at [713, 465] on div "if ( ! text ) return ; input . value = text ; input . setAttribute ( 'value' , …" at bounding box center [899, 510] width 967 height 699
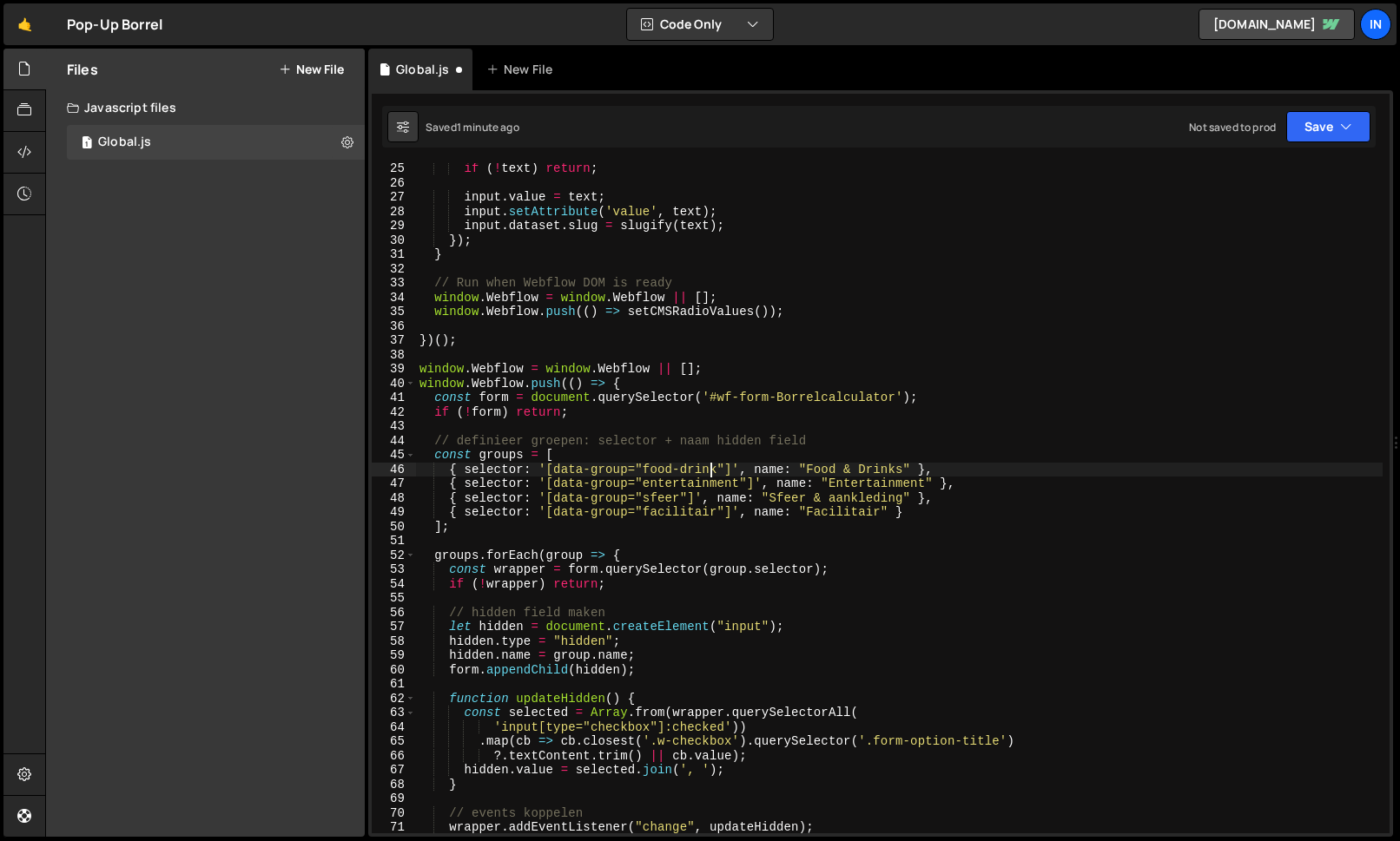
click at [716, 466] on div "if ( ! text ) return ; input . value = text ; input . setAttribute ( 'value' , …" at bounding box center [899, 510] width 967 height 699
type textarea "{ selector: '[data-group="food-drinks"]', name: "Food & Drinks" },"
